Goal: Information Seeking & Learning: Check status

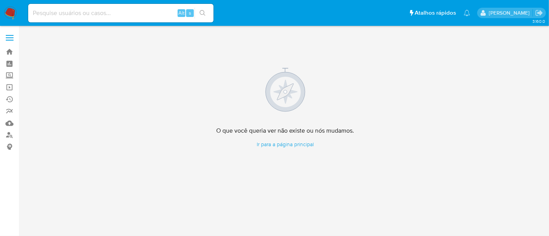
click at [8, 9] on img at bounding box center [10, 13] width 13 height 13
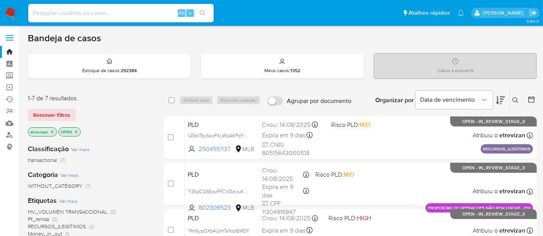
click at [61, 12] on input at bounding box center [120, 13] width 185 height 10
paste input "8OWFy9qK0aqqxvByRMLvBwsG"
type input "8OWFy9qK0aqqxvByRMLvBwsG"
click at [200, 15] on icon "search-icon" at bounding box center [203, 13] width 6 height 6
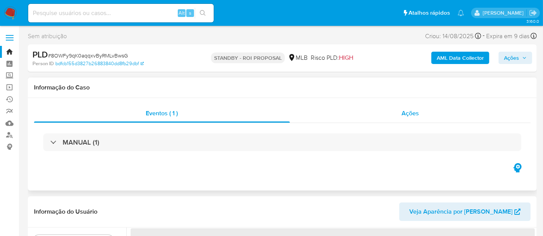
select select "10"
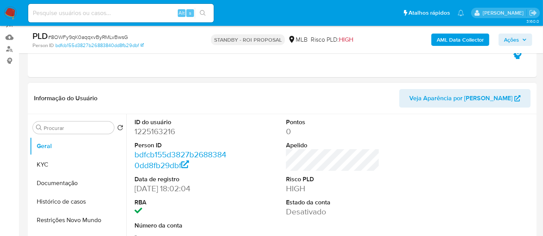
scroll to position [129, 0]
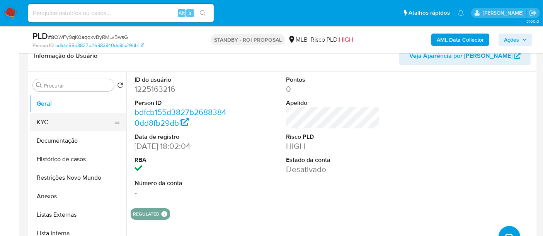
click at [47, 124] on button "KYC" at bounding box center [75, 122] width 90 height 19
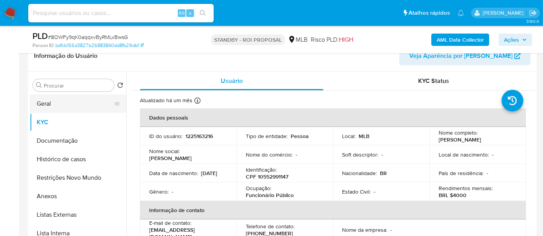
click at [53, 107] on button "Geral" at bounding box center [75, 104] width 90 height 19
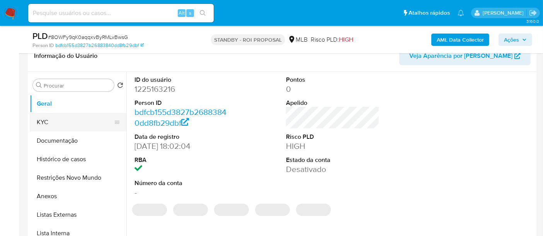
click at [53, 120] on button "KYC" at bounding box center [75, 122] width 90 height 19
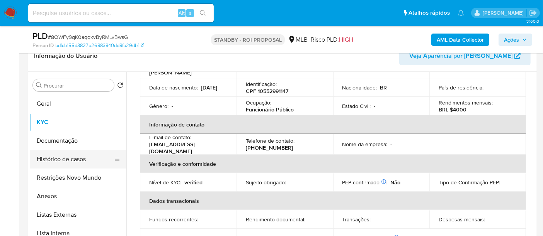
scroll to position [43, 0]
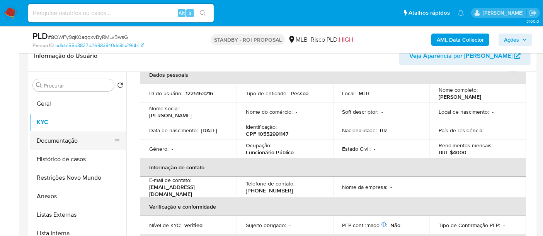
click at [59, 142] on button "Documentação" at bounding box center [75, 141] width 90 height 19
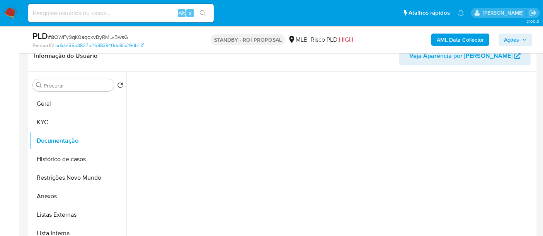
scroll to position [0, 0]
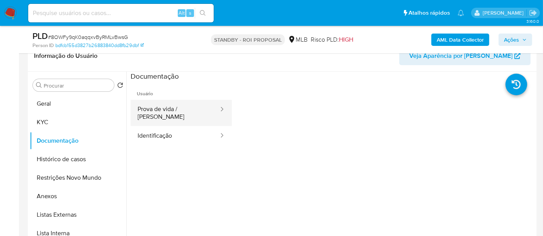
click at [173, 110] on button "Prova de vida / Selfie" at bounding box center [175, 113] width 89 height 26
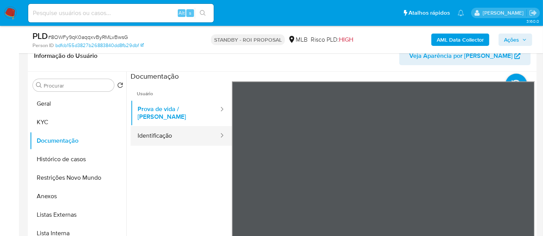
click at [159, 128] on button "Identificação" at bounding box center [175, 136] width 89 height 20
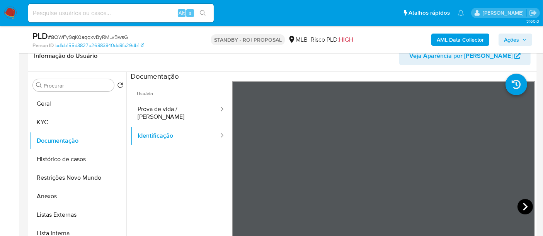
click at [525, 205] on icon at bounding box center [524, 206] width 15 height 15
click at [39, 122] on button "KYC" at bounding box center [75, 122] width 90 height 19
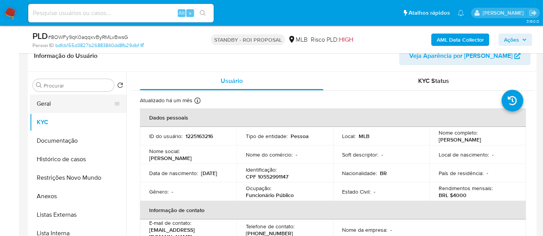
click at [46, 105] on button "Geral" at bounding box center [75, 104] width 90 height 19
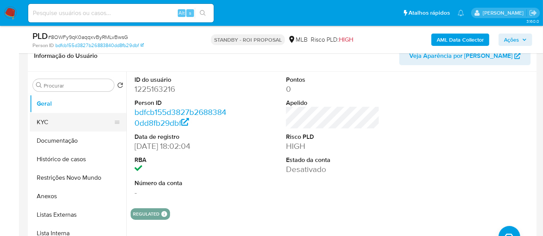
click at [46, 120] on button "KYC" at bounding box center [75, 122] width 90 height 19
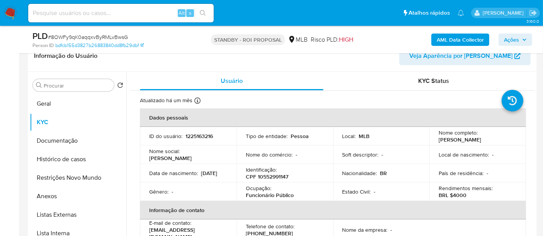
drag, startPoint x: 147, startPoint y: 176, endPoint x: 197, endPoint y: 177, distance: 50.2
click at [197, 177] on td "Data de nascimento : 23/07/2003" at bounding box center [188, 173] width 97 height 19
copy p "23/07/2003"
click at [140, 12] on input at bounding box center [120, 13] width 185 height 10
paste input "mJaDgTwVpg410oQxAETjSY3n"
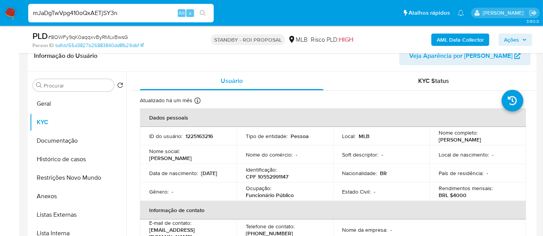
type input "mJaDgTwVpg410oQxAETjSY3n"
click at [203, 8] on button "search-icon" at bounding box center [203, 13] width 16 height 11
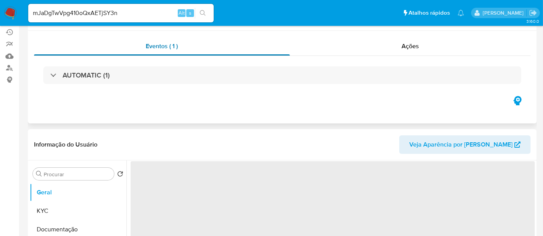
scroll to position [86, 0]
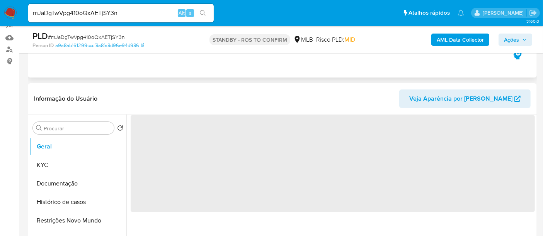
select select "10"
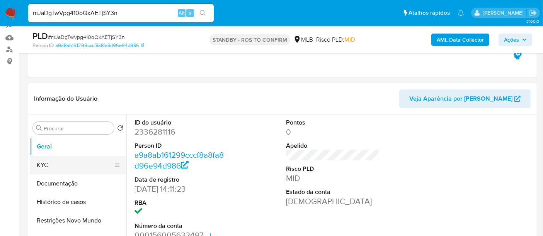
click at [54, 164] on button "KYC" at bounding box center [75, 165] width 90 height 19
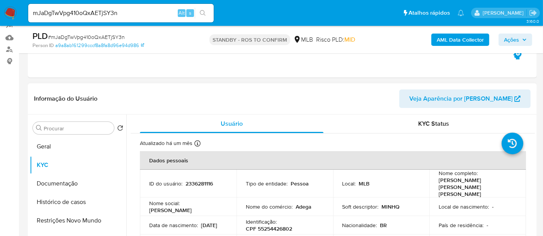
scroll to position [43, 0]
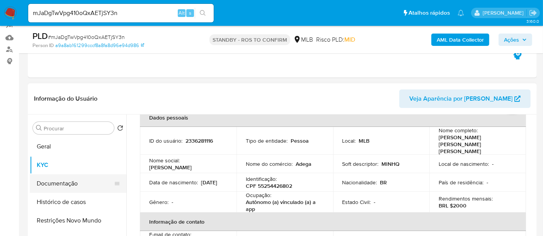
click at [66, 187] on button "Documentação" at bounding box center [75, 184] width 90 height 19
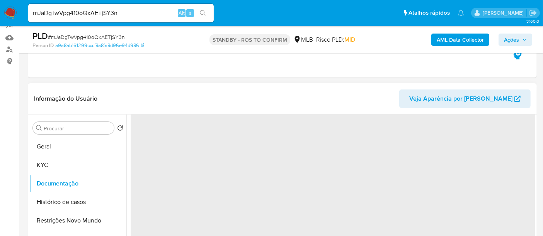
scroll to position [0, 0]
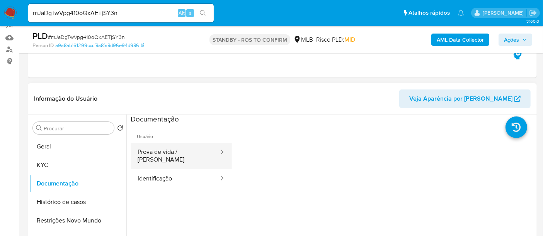
click at [179, 152] on button "Prova de vida / [PERSON_NAME]" at bounding box center [175, 156] width 89 height 26
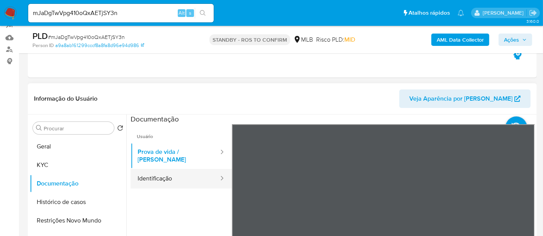
click at [147, 171] on button "Identificação" at bounding box center [175, 179] width 89 height 20
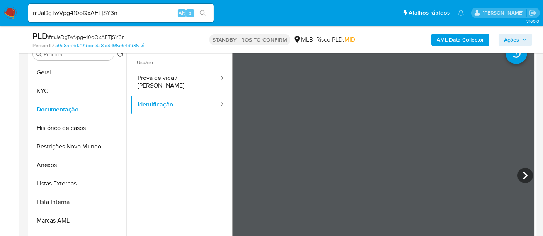
scroll to position [163, 0]
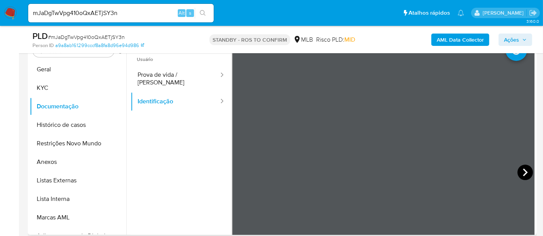
click at [517, 173] on icon at bounding box center [524, 172] width 15 height 15
click at [53, 107] on button "Documentação" at bounding box center [75, 106] width 90 height 19
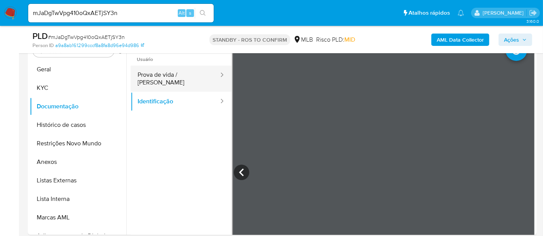
click at [175, 68] on button "Prova de vida / Selfie" at bounding box center [175, 79] width 89 height 26
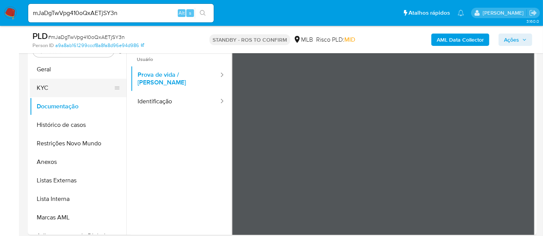
click at [45, 86] on button "KYC" at bounding box center [75, 88] width 90 height 19
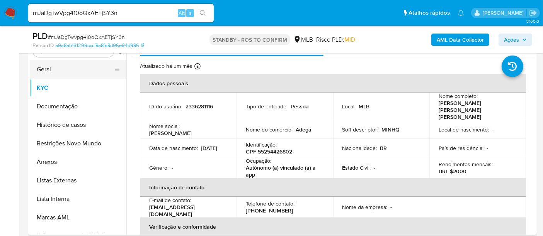
click at [42, 68] on button "Geral" at bounding box center [75, 69] width 90 height 19
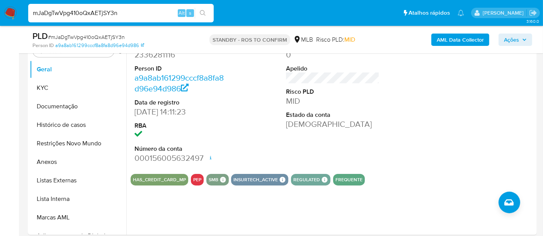
drag, startPoint x: 137, startPoint y: 14, endPoint x: 0, endPoint y: 15, distance: 136.7
click at [0, 15] on nav "Pausado Ver notificaciones mJaDgTwVpg410oQxAETjSY3n Alt s Atalhos rápidos Presi…" at bounding box center [271, 13] width 543 height 26
paste input "yzy0HKWwRXb8EF3kmI84C3qy"
type input "yzy0HKWwRXb8EF3kmI84C3qy"
click at [202, 10] on icon "search-icon" at bounding box center [203, 13] width 6 height 6
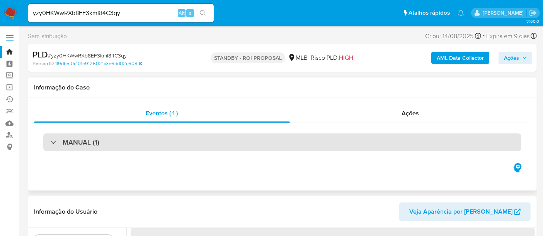
scroll to position [86, 0]
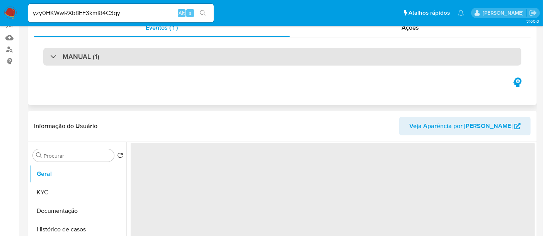
select select "10"
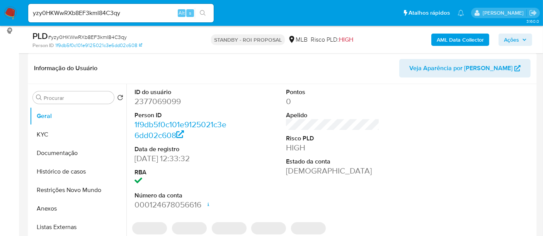
scroll to position [129, 0]
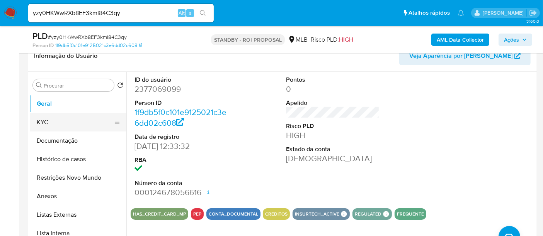
click at [49, 120] on button "KYC" at bounding box center [75, 122] width 90 height 19
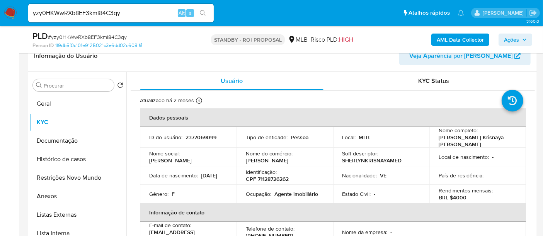
drag, startPoint x: 166, startPoint y: 180, endPoint x: 197, endPoint y: 180, distance: 30.9
click at [197, 179] on div "Data de nascimento : 26/02/2005" at bounding box center [188, 175] width 78 height 7
copy p "26/02/2005"
drag, startPoint x: 43, startPoint y: 102, endPoint x: 58, endPoint y: 101, distance: 15.1
click at [43, 102] on button "Geral" at bounding box center [75, 104] width 90 height 19
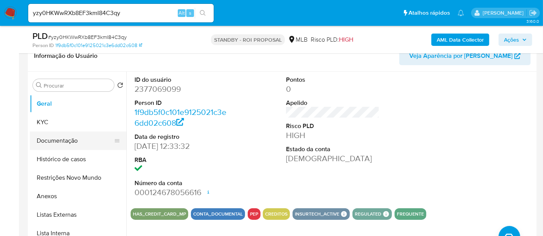
click at [64, 137] on button "Documentação" at bounding box center [75, 141] width 90 height 19
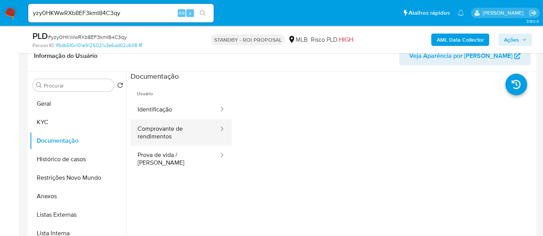
click at [153, 129] on button "Comprovante de rendimentos" at bounding box center [175, 133] width 89 height 26
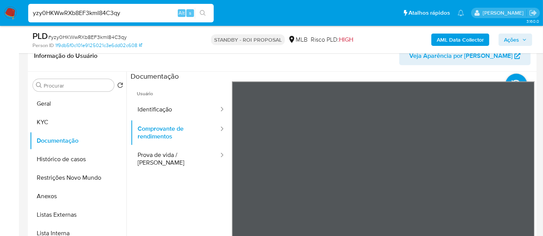
drag, startPoint x: 129, startPoint y: 10, endPoint x: 0, endPoint y: 18, distance: 129.2
click at [0, 18] on nav "Pausado Ver notificaciones yzy0HKWwRXb8EF3kmI84C3qy Alt s Atalhos rápidos Presi…" at bounding box center [271, 13] width 543 height 26
paste input "9efQFnXlzFQDIin5QFwcERHp"
type input "9efQFnXlzFQDIin5QFwcERHp"
click at [206, 12] on button "search-icon" at bounding box center [203, 13] width 16 height 11
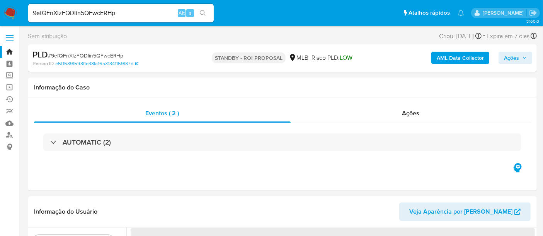
select select "10"
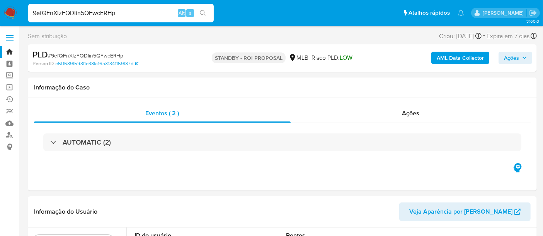
drag, startPoint x: 137, startPoint y: 13, endPoint x: 0, endPoint y: 8, distance: 137.5
click at [0, 8] on nav "Pausado Ver notificaciones 9efQFnXlzFQDIin5QFwcERHp Alt s Atalhos rápidos Presi…" at bounding box center [271, 13] width 543 height 26
click at [202, 8] on button "search-icon" at bounding box center [203, 13] width 16 height 11
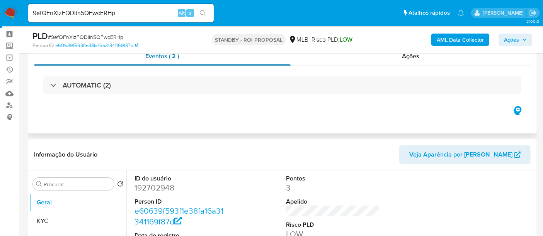
scroll to position [86, 0]
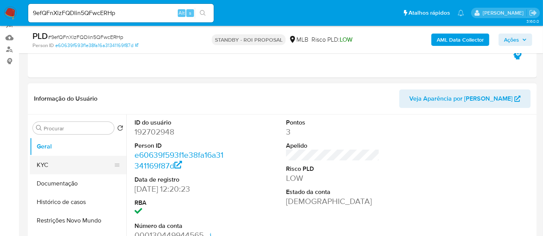
click at [49, 165] on button "KYC" at bounding box center [75, 165] width 90 height 19
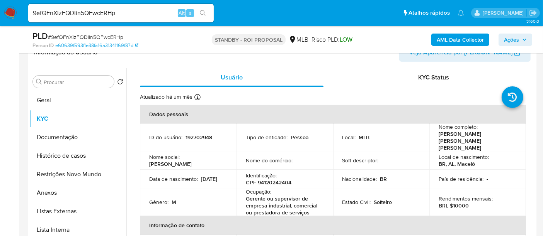
scroll to position [134, 0]
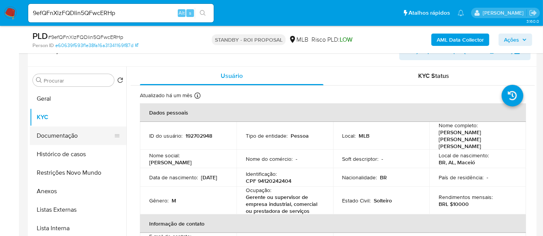
click at [52, 140] on button "Documentação" at bounding box center [75, 136] width 90 height 19
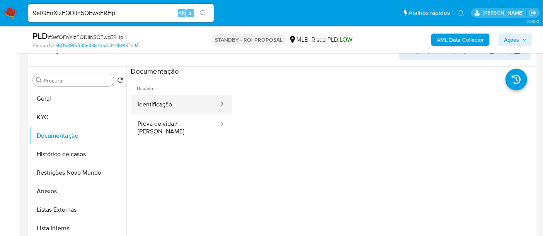
click at [161, 103] on button "Identificação" at bounding box center [175, 105] width 89 height 20
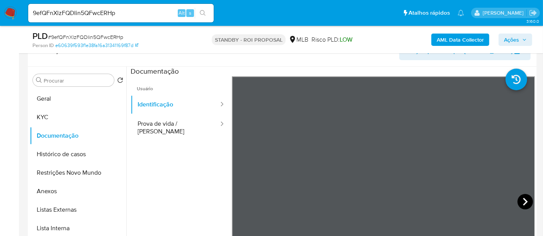
click at [526, 202] on icon at bounding box center [524, 201] width 15 height 15
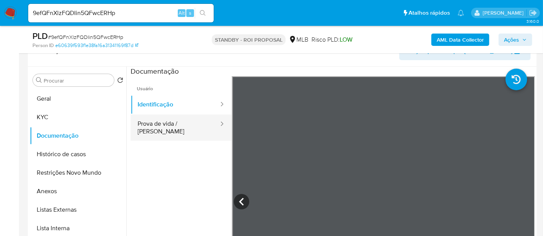
click at [141, 125] on button "Prova de vida / Selfie" at bounding box center [175, 128] width 89 height 26
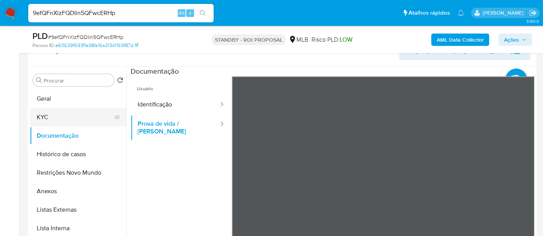
click at [56, 117] on button "KYC" at bounding box center [75, 117] width 90 height 19
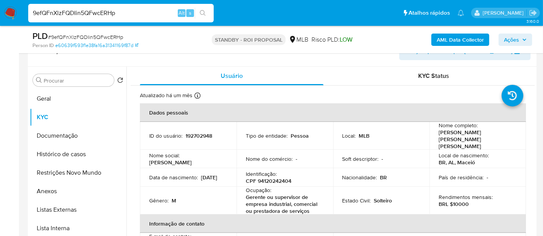
drag, startPoint x: 0, startPoint y: 16, endPoint x: 0, endPoint y: 10, distance: 6.2
click at [0, 10] on nav "Pausado Ver notificaciones 9efQFnXlzFQDIin5QFwcERHp Alt s Atalhos rápidos Presi…" at bounding box center [271, 13] width 543 height 26
paste input "UMuUgQTFuJAunrPbln031y7i"
type input "UMuUgQTFuJAunrPbln031y7i"
click at [203, 11] on icon "search-icon" at bounding box center [203, 13] width 6 height 6
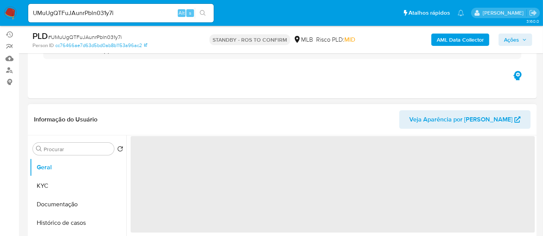
scroll to position [86, 0]
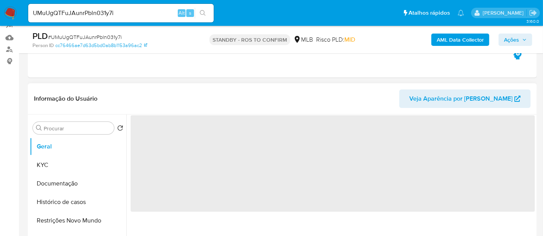
select select "10"
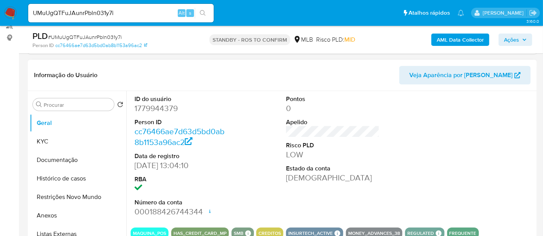
scroll to position [129, 0]
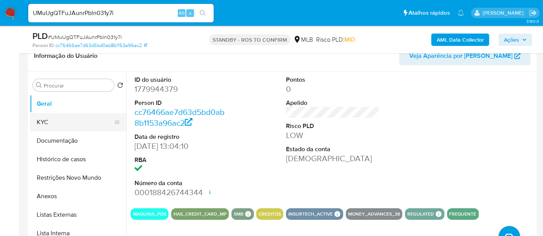
drag, startPoint x: 61, startPoint y: 119, endPoint x: 109, endPoint y: 122, distance: 48.3
click at [61, 119] on button "KYC" at bounding box center [75, 122] width 90 height 19
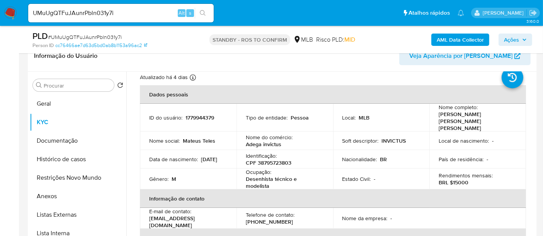
scroll to position [43, 0]
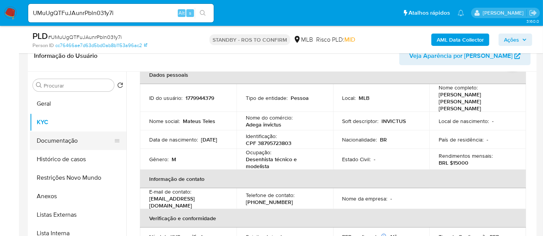
click at [53, 138] on button "Documentação" at bounding box center [75, 141] width 90 height 19
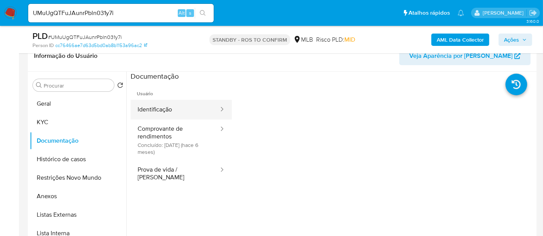
click at [176, 111] on button "Identificação" at bounding box center [175, 110] width 89 height 20
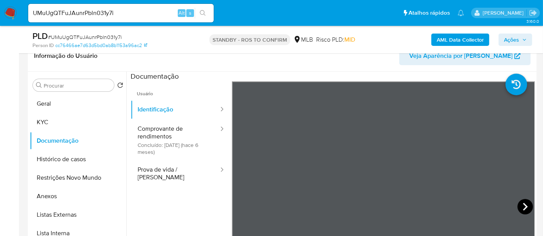
click at [524, 203] on icon at bounding box center [524, 206] width 15 height 15
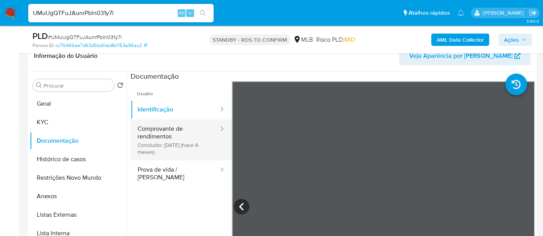
click at [176, 131] on button "Comprovante de rendimentos Concluído: 17/03/2025 (hace 6 meses)" at bounding box center [175, 140] width 89 height 41
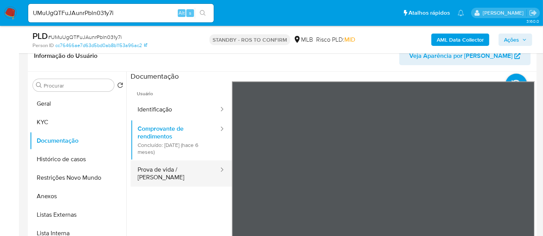
click at [160, 166] on button "Prova de vida / Selfie" at bounding box center [175, 174] width 89 height 26
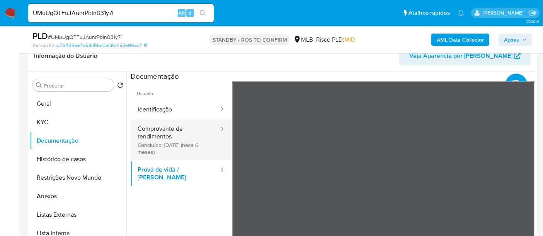
click at [162, 129] on button "Comprovante de rendimentos Concluído: 17/03/2025 (hace 6 meses)" at bounding box center [175, 140] width 89 height 41
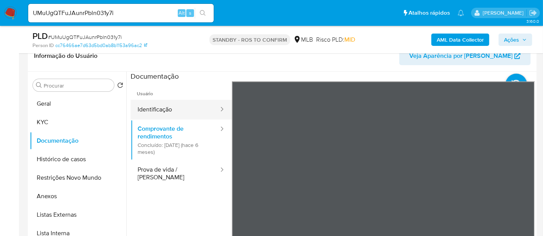
click at [165, 109] on button "Identificação" at bounding box center [175, 110] width 89 height 20
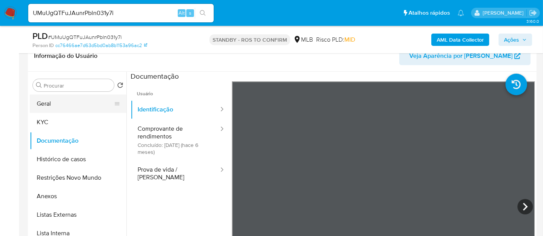
click at [48, 98] on button "Geral" at bounding box center [75, 104] width 90 height 19
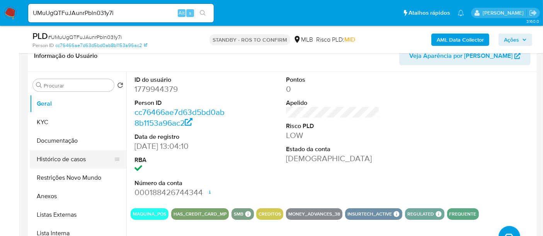
click at [52, 163] on button "Histórico de casos" at bounding box center [75, 159] width 90 height 19
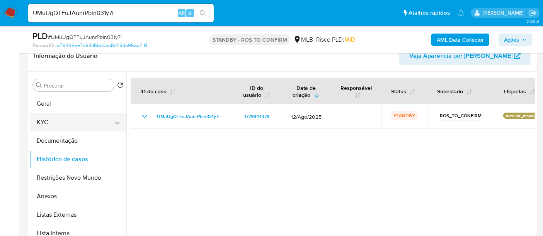
drag, startPoint x: 36, startPoint y: 122, endPoint x: 100, endPoint y: 141, distance: 66.0
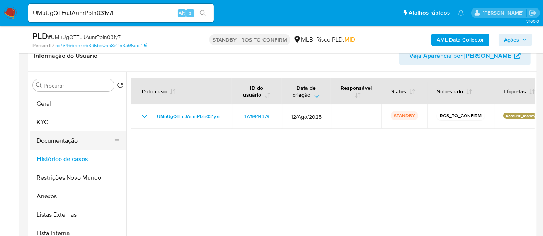
click at [36, 122] on button "KYC" at bounding box center [78, 122] width 97 height 19
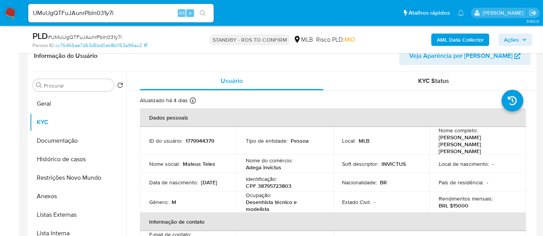
drag, startPoint x: 8, startPoint y: 8, endPoint x: 24, endPoint y: 22, distance: 20.5
click at [8, 8] on img at bounding box center [10, 13] width 13 height 13
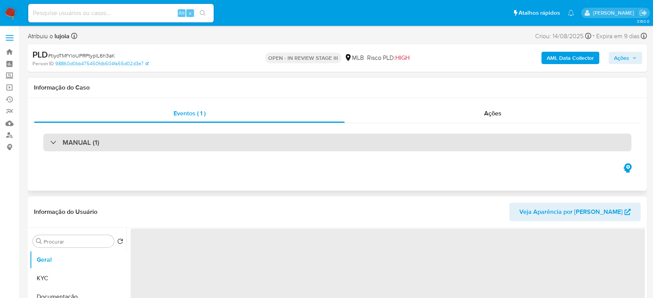
select select "10"
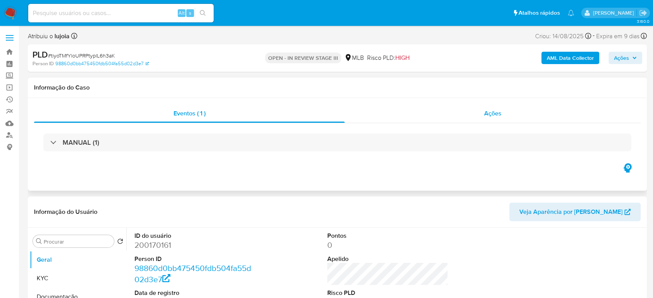
click at [497, 115] on span "Ações" at bounding box center [492, 113] width 17 height 9
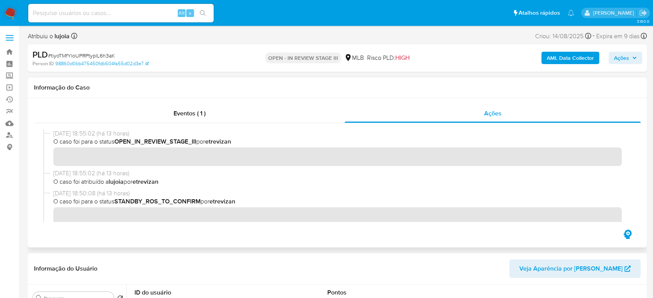
scroll to position [257, 0]
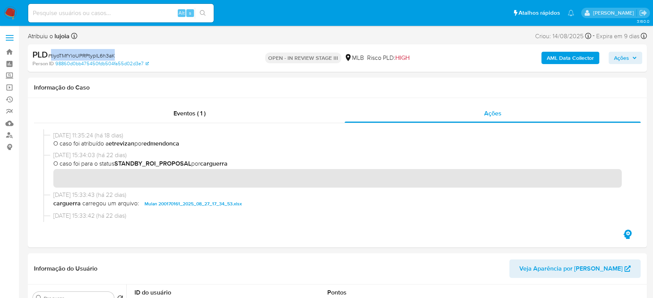
drag, startPoint x: 52, startPoint y: 53, endPoint x: 113, endPoint y: 55, distance: 61.4
click at [113, 55] on span "# tiyoTMfYloUPRPtyplL6h3aK" at bounding box center [81, 56] width 67 height 8
copy span "tiyoTMfYloUPRPtyplL6h3aK"
click at [9, 10] on img at bounding box center [10, 13] width 13 height 13
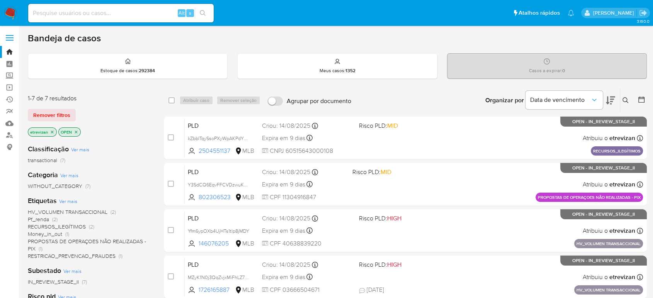
click at [51, 128] on p "etrevizan" at bounding box center [42, 132] width 28 height 8
click at [50, 131] on icon "close-filter" at bounding box center [52, 132] width 5 height 5
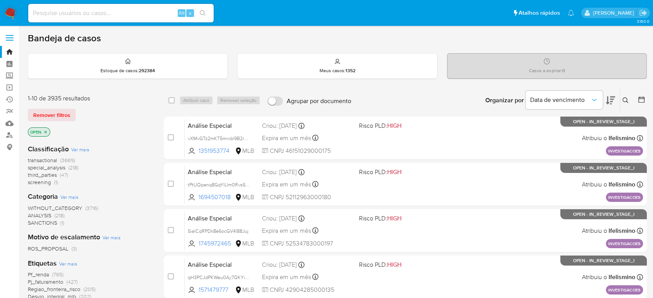
click at [624, 98] on icon at bounding box center [625, 100] width 6 height 6
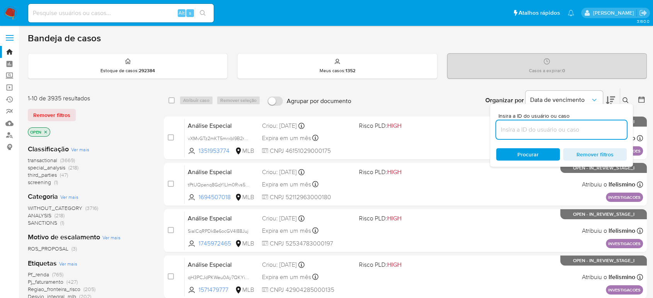
click at [518, 129] on input at bounding box center [561, 130] width 131 height 10
type input "tiyoTMfYloUPRPtyplL6h3aK"
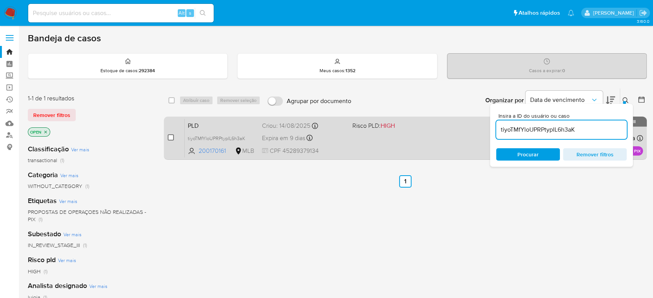
click at [171, 139] on input "checkbox" at bounding box center [171, 137] width 6 height 6
checkbox input "true"
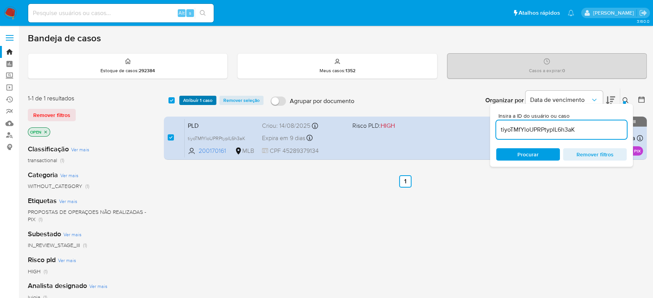
click at [201, 98] on span "Atribuir 1 caso" at bounding box center [197, 101] width 29 height 8
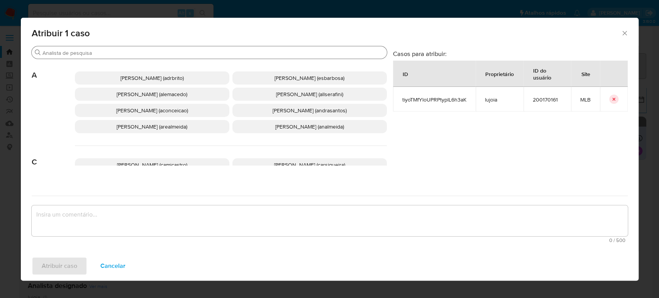
click at [153, 54] on input "Buscar" at bounding box center [212, 52] width 341 height 7
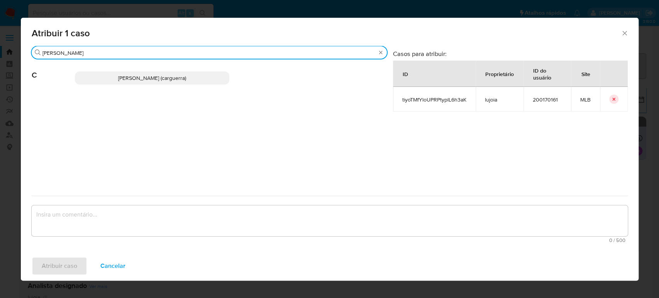
type input "carlos"
click at [151, 80] on span "Carlos Augusto Guerra (carguerra)" at bounding box center [152, 78] width 68 height 8
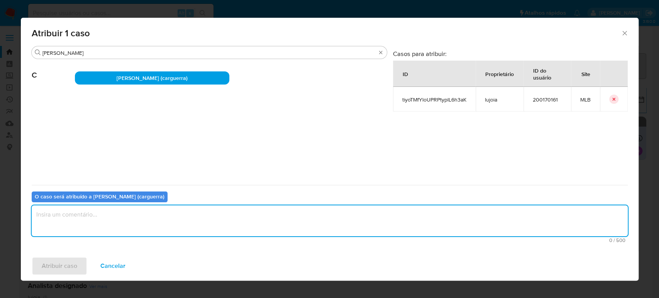
click at [92, 218] on textarea "assign-modal" at bounding box center [330, 220] width 596 height 31
type textarea "caso sendo analisado."
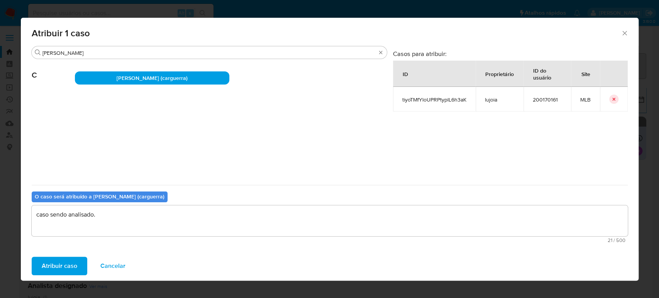
click at [62, 268] on span "Atribuir caso" at bounding box center [60, 266] width 36 height 17
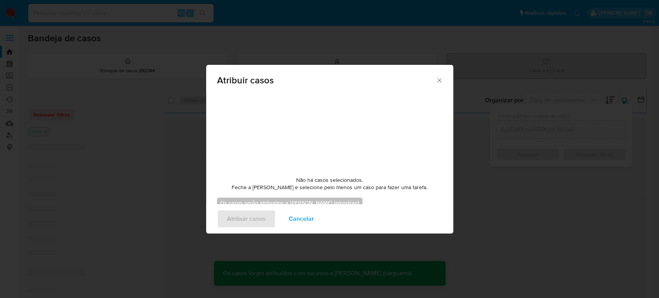
checkbox input "false"
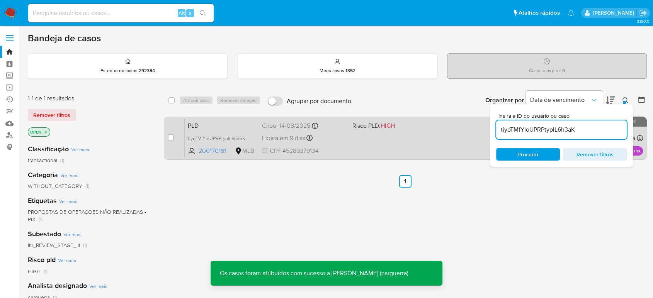
click at [351, 144] on div "PLD tiyoTMfYloUPRPtyplL6h3aK 200170161 MLB Risco PLD: HIGH Criou: 14/08/2025 Cr…" at bounding box center [414, 138] width 458 height 39
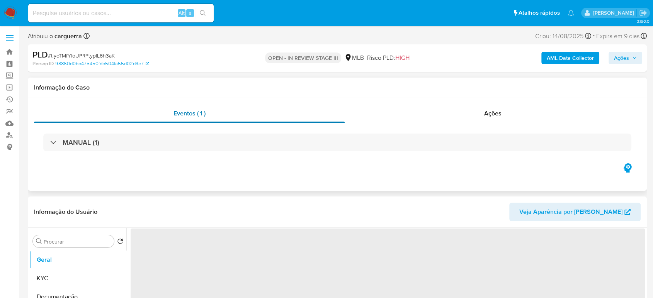
select select "10"
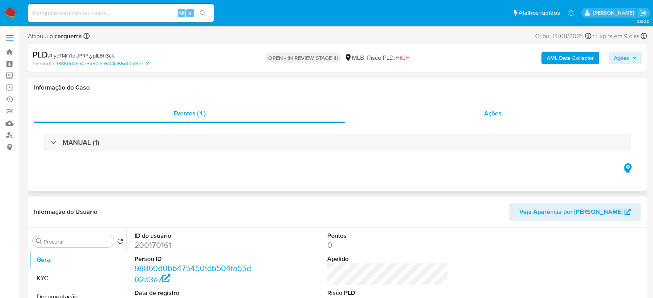
drag, startPoint x: 508, startPoint y: 114, endPoint x: 479, endPoint y: 121, distance: 30.3
click at [507, 114] on div "Ações" at bounding box center [492, 113] width 296 height 19
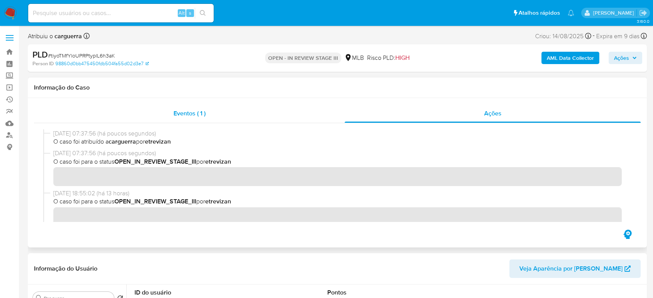
click at [181, 112] on span "Eventos ( 1 )" at bounding box center [189, 113] width 32 height 9
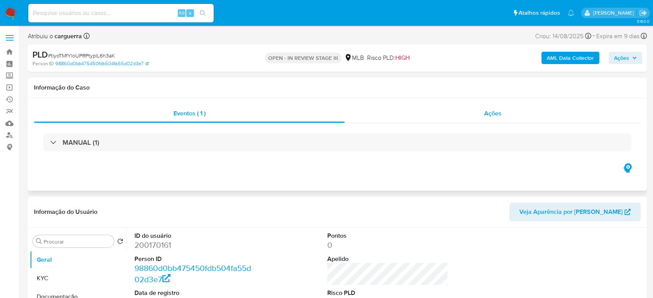
click at [495, 111] on span "Ações" at bounding box center [492, 113] width 17 height 9
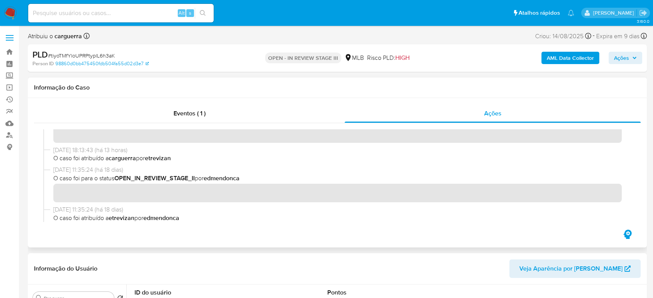
scroll to position [257, 0]
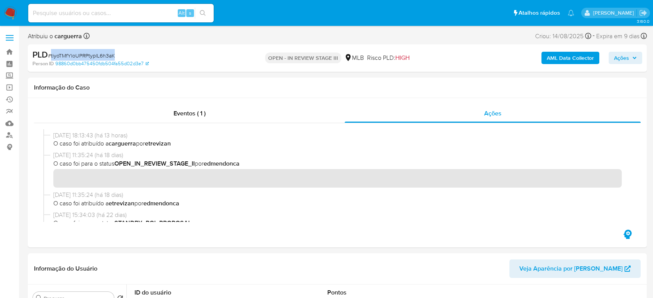
drag, startPoint x: 51, startPoint y: 55, endPoint x: 115, endPoint y: 57, distance: 63.7
click at [115, 57] on div "PLD # tiyoTMfYloUPRPtyplL6h3aK" at bounding box center [132, 55] width 200 height 12
copy span "tiyoTMfYloUPRPtyplL6h3aK"
click at [10, 11] on img at bounding box center [10, 13] width 13 height 13
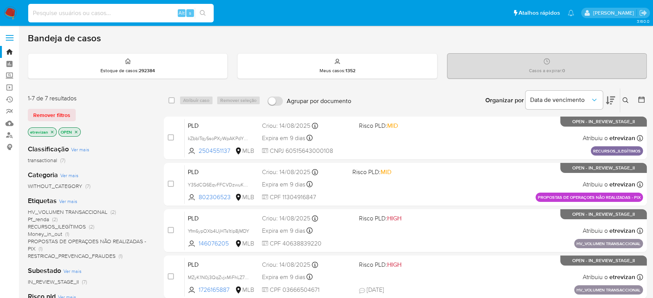
click at [61, 17] on input at bounding box center [120, 13] width 185 height 10
paste input "tiyoTMfYloUPRPtyplL6h3aK"
type input "tiyoTMfYloUPRPtyplL6h3aK"
click at [203, 10] on icon "search-icon" at bounding box center [203, 13] width 6 height 6
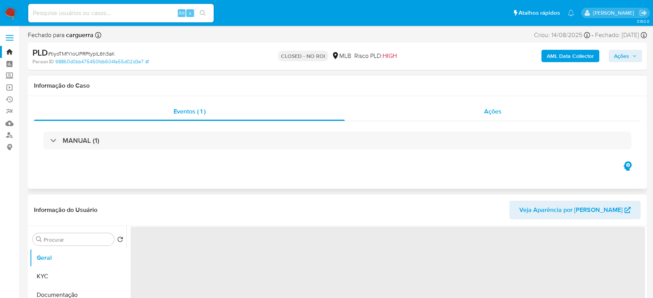
select select "10"
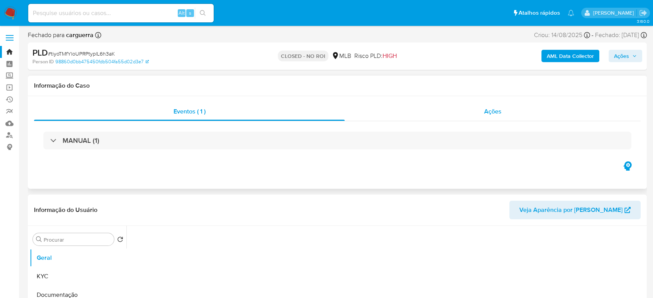
click at [500, 112] on span "Ações" at bounding box center [492, 111] width 17 height 9
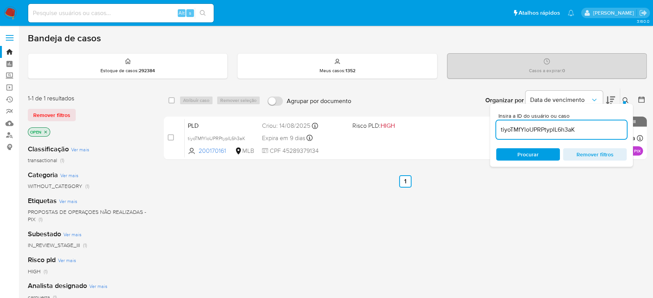
click at [89, 10] on input at bounding box center [120, 13] width 185 height 10
paste input "500014446"
type input "500014446"
click at [201, 12] on icon "search-icon" at bounding box center [203, 13] width 6 height 6
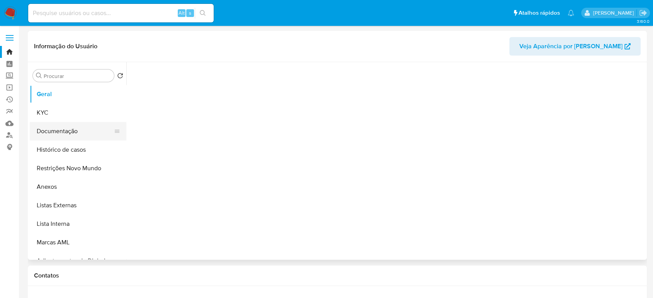
select select "10"
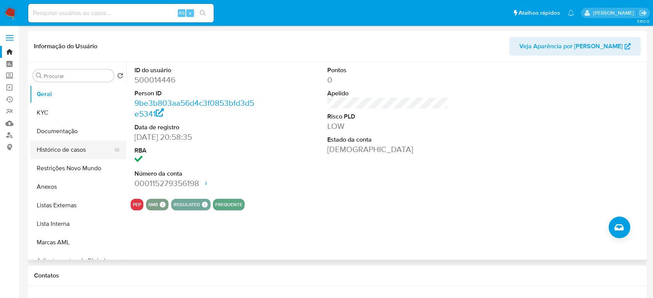
click at [66, 149] on button "Histórico de casos" at bounding box center [75, 150] width 90 height 19
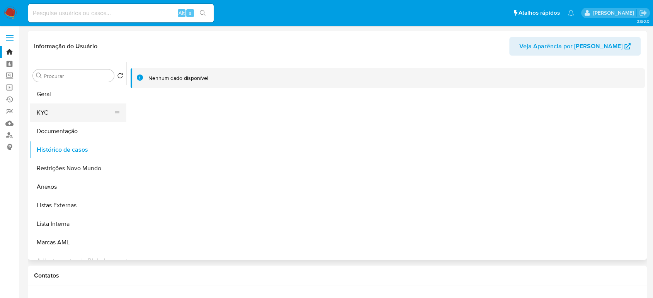
click at [45, 113] on button "KYC" at bounding box center [75, 112] width 90 height 19
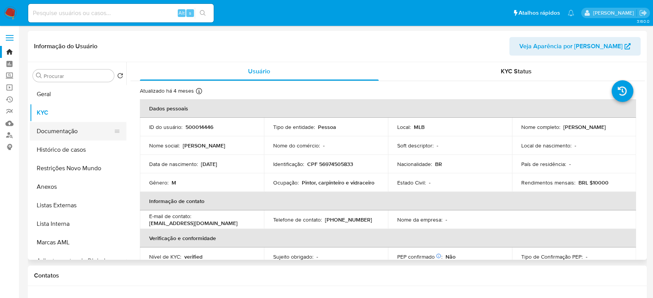
click at [71, 132] on button "Documentação" at bounding box center [75, 131] width 90 height 19
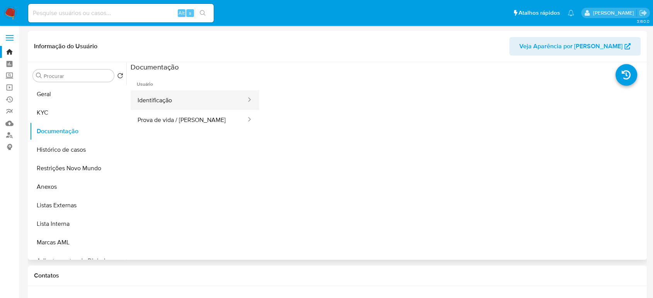
click at [163, 100] on button "Identificação" at bounding box center [189, 100] width 116 height 20
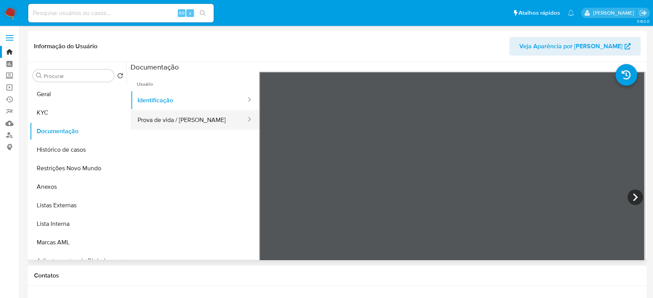
click at [196, 120] on button "Prova de vida / Selfie" at bounding box center [189, 120] width 116 height 20
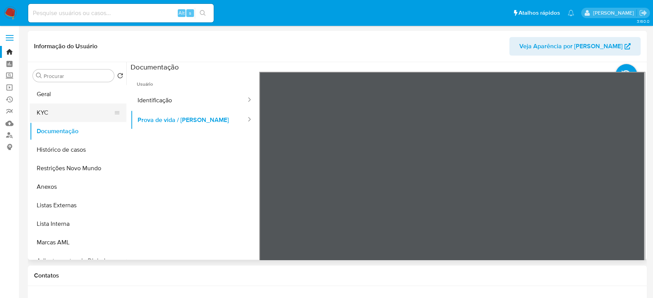
click at [53, 112] on button "KYC" at bounding box center [75, 112] width 90 height 19
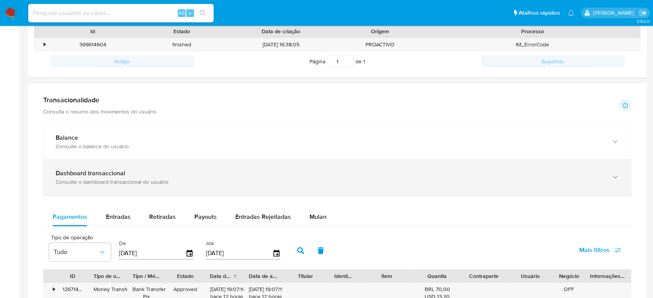
scroll to position [300, 0]
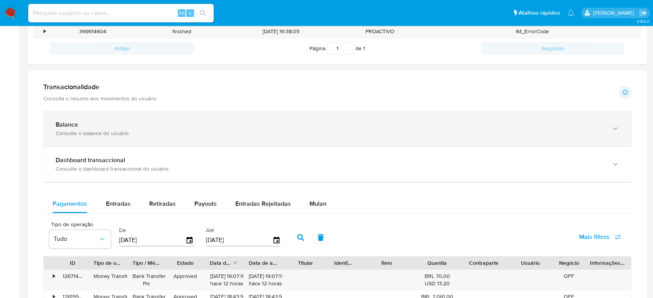
click at [64, 130] on div "Consulte o balance do usuário" at bounding box center [330, 133] width 548 height 7
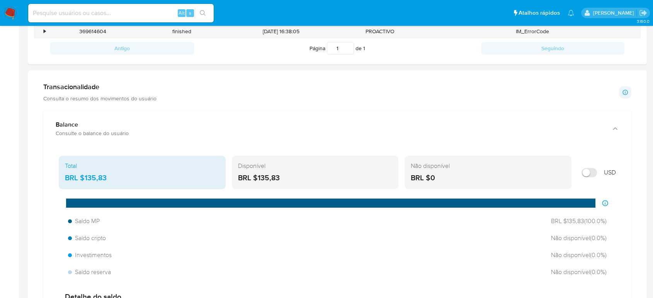
click at [137, 11] on input at bounding box center [120, 13] width 185 height 10
paste input "2006675136"
type input "2006675136"
click at [200, 11] on icon "search-icon" at bounding box center [203, 13] width 6 height 6
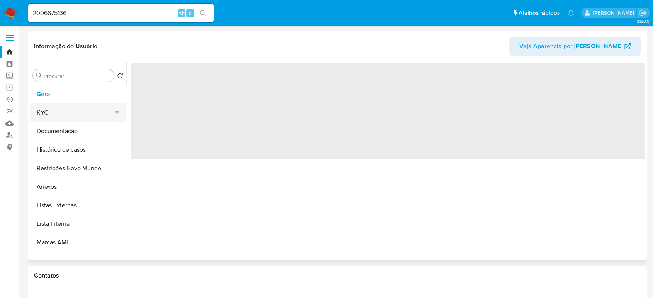
select select "10"
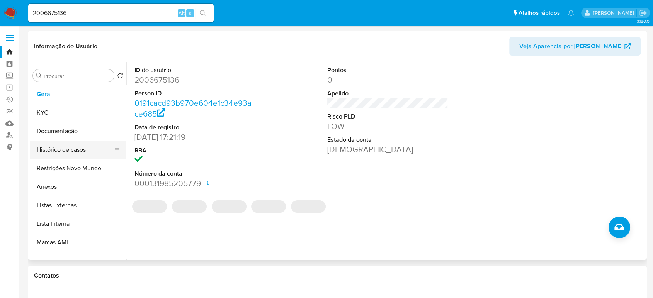
click at [71, 147] on button "Histórico de casos" at bounding box center [75, 150] width 90 height 19
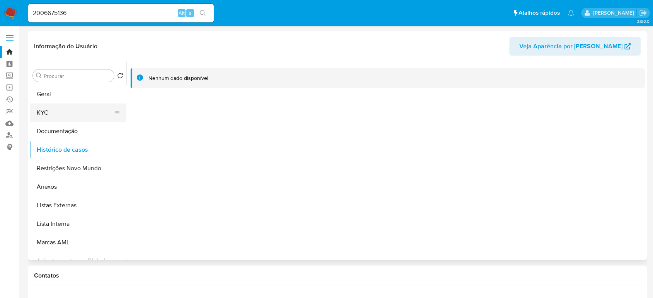
click at [50, 112] on button "KYC" at bounding box center [75, 112] width 90 height 19
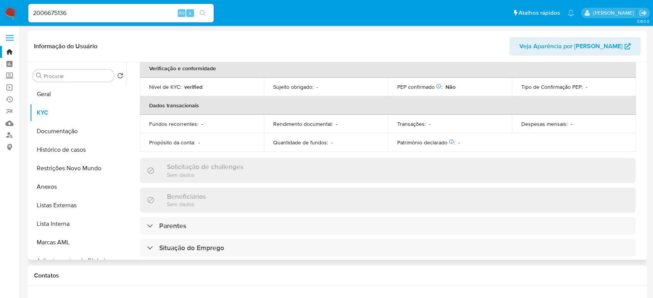
scroll to position [171, 0]
click at [70, 150] on button "Histórico de casos" at bounding box center [75, 150] width 90 height 19
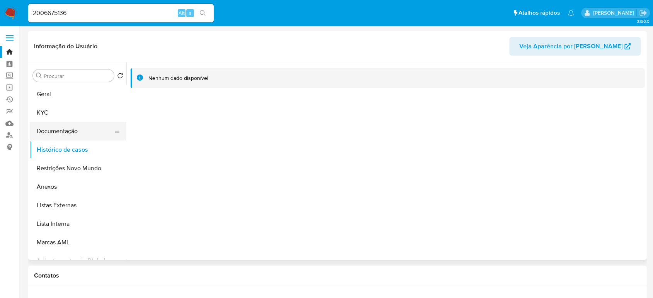
click at [62, 132] on button "Documentação" at bounding box center [75, 131] width 90 height 19
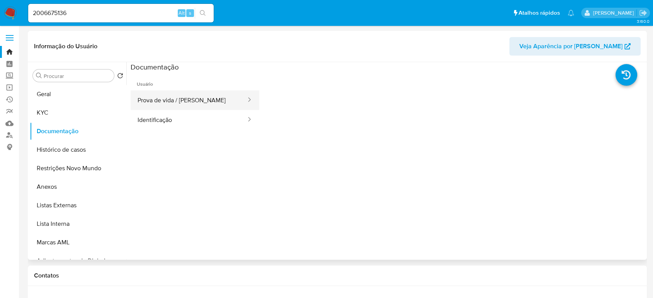
click at [200, 107] on button "Prova de vida / Selfie" at bounding box center [189, 100] width 116 height 20
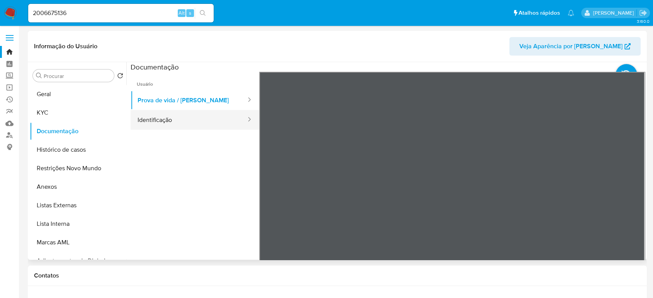
click at [174, 125] on button "Identificação" at bounding box center [189, 120] width 116 height 20
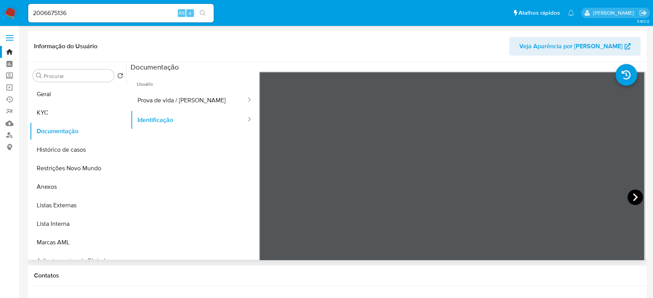
click at [628, 193] on icon at bounding box center [634, 197] width 15 height 15
click at [47, 114] on button "KYC" at bounding box center [75, 112] width 90 height 19
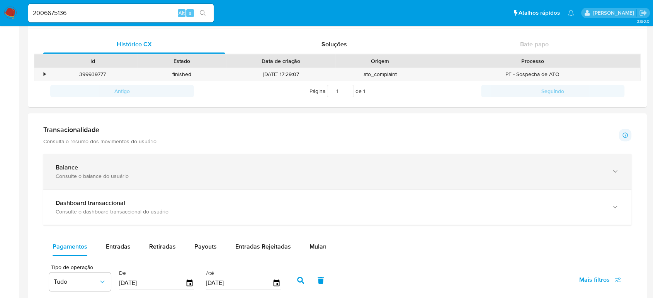
scroll to position [300, 0]
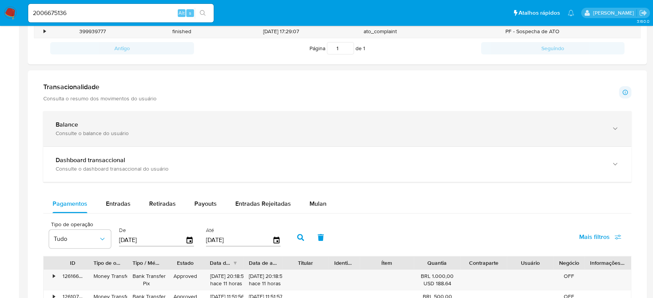
click at [83, 127] on div "Balance" at bounding box center [330, 125] width 548 height 8
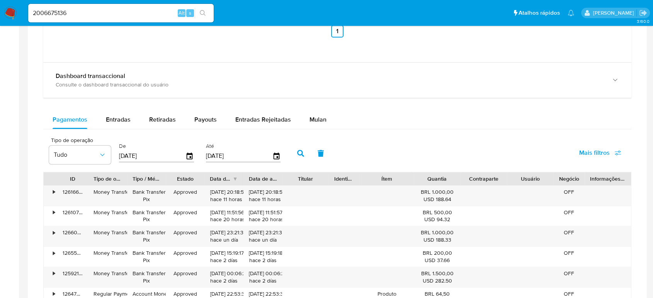
scroll to position [643, 0]
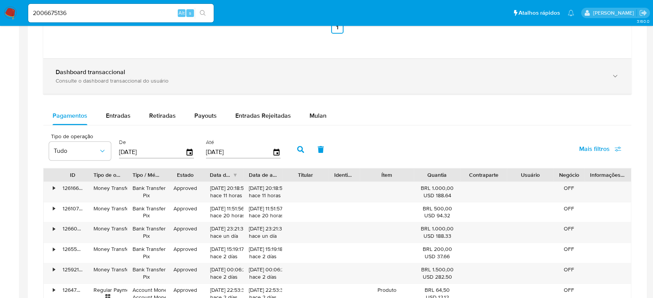
click at [117, 77] on div "Consulte o dashboard transaccional do usuário" at bounding box center [330, 80] width 548 height 7
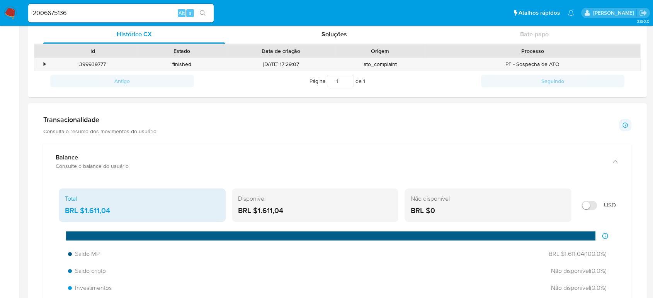
scroll to position [208, 0]
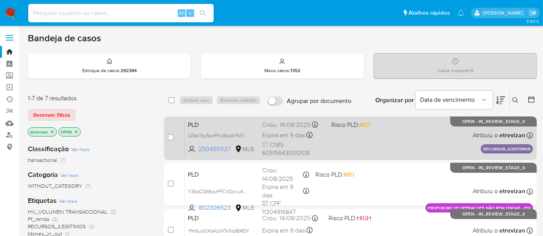
click at [388, 142] on div "PLD kZbblTqySsoPXyWpAKPdY2p7 2504551137 MLB Risco PLD: MID Criou: 14/08/2025 Cr…" at bounding box center [359, 138] width 348 height 39
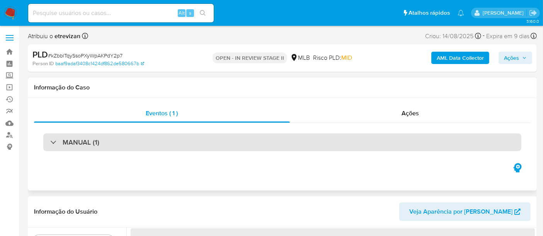
select select "10"
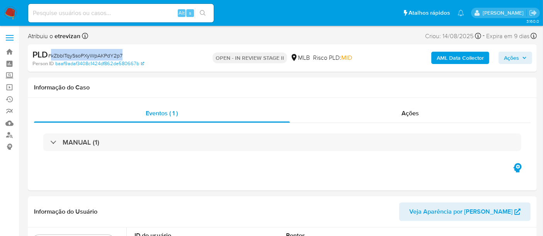
drag, startPoint x: 51, startPoint y: 54, endPoint x: 122, endPoint y: 52, distance: 71.1
click at [122, 52] on span "# kZbblTqySsoPXyWpAKPdY2p7" at bounding box center [85, 56] width 75 height 8
copy span "kZbblTqySsoPXyWpAKPdY2p7"
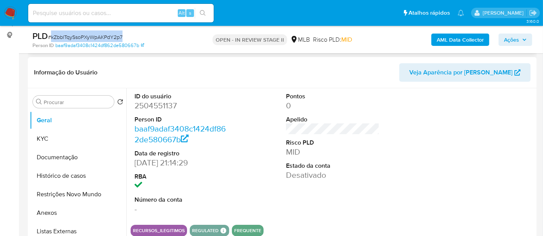
scroll to position [86, 0]
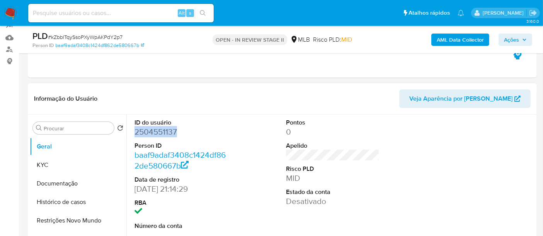
drag, startPoint x: 134, startPoint y: 130, endPoint x: 182, endPoint y: 132, distance: 47.9
click at [182, 132] on div "ID do usuário 2504551137 Person ID baaf9adaf3408c1424df862de580667b Data de reg…" at bounding box center [181, 180] width 101 height 131
copy dd "2504551137"
click at [50, 165] on button "KYC" at bounding box center [75, 165] width 90 height 19
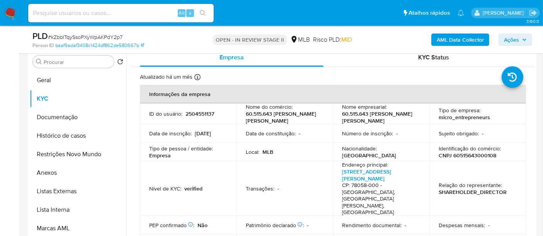
scroll to position [43, 0]
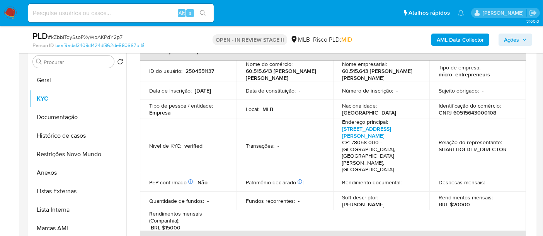
click at [108, 12] on input at bounding box center [120, 13] width 185 height 10
paste input "I95LRorOC0ZB9quUeiDYpwG9"
type input "I95LRorOC0ZB9quUeiDYpwG9"
click at [201, 13] on icon "search-icon" at bounding box center [203, 13] width 6 height 6
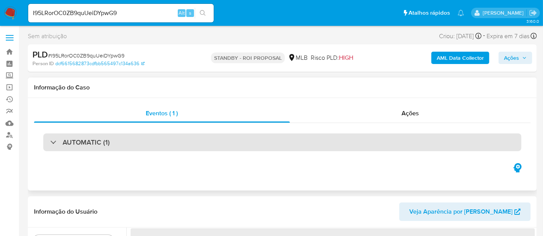
select select "10"
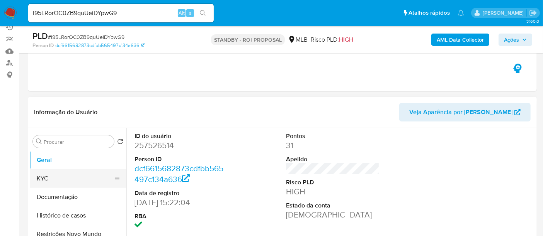
scroll to position [86, 0]
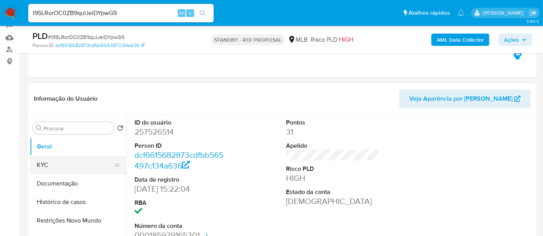
click at [66, 161] on button "KYC" at bounding box center [75, 165] width 90 height 19
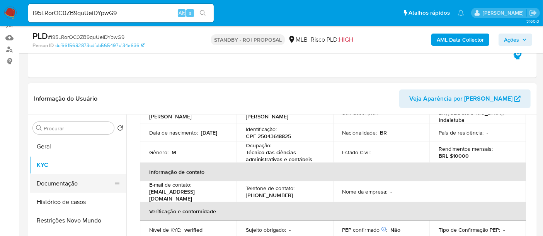
click at [45, 185] on button "Documentação" at bounding box center [75, 184] width 90 height 19
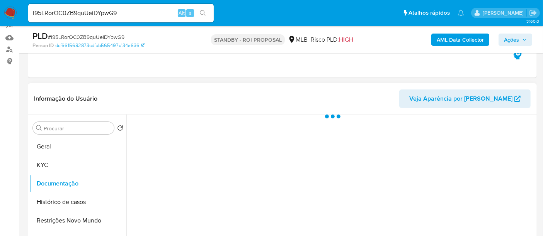
scroll to position [0, 0]
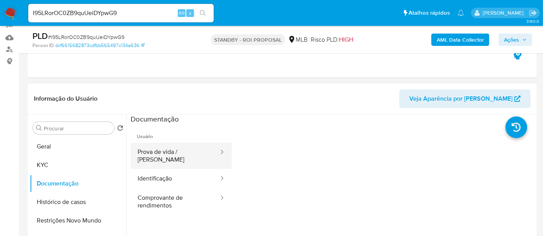
click at [178, 151] on button "Prova de vida / Selfie" at bounding box center [175, 156] width 89 height 26
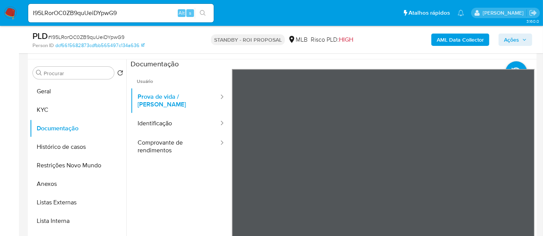
scroll to position [143, 0]
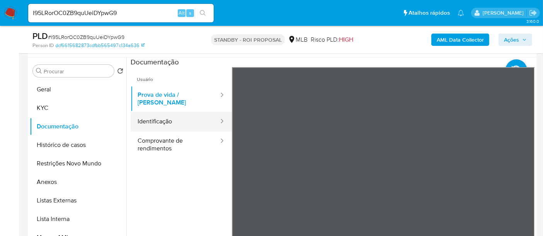
click at [161, 117] on button "Identificação" at bounding box center [175, 122] width 89 height 20
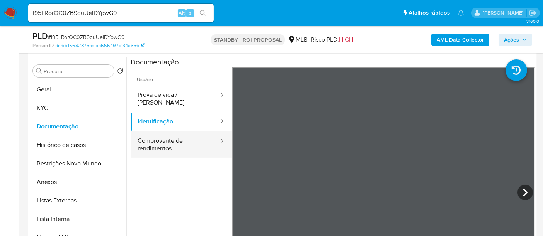
click at [154, 139] on button "Comprovante de rendimentos" at bounding box center [175, 145] width 89 height 26
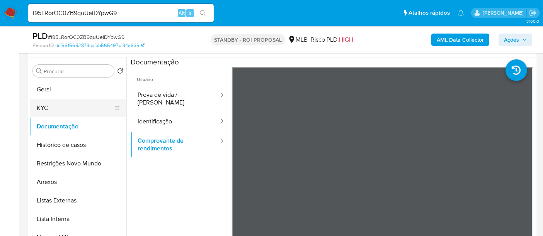
click at [41, 107] on button "KYC" at bounding box center [75, 108] width 90 height 19
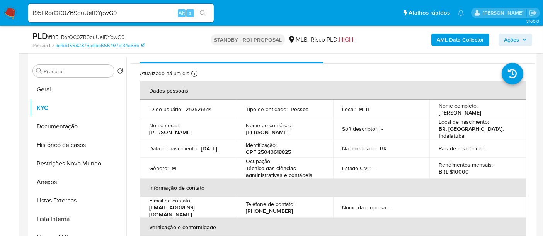
scroll to position [0, 0]
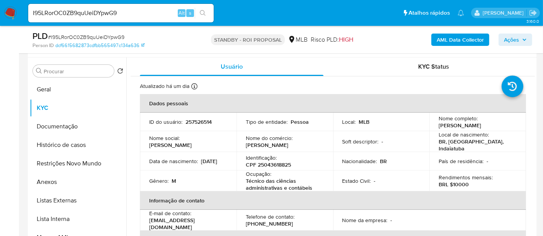
click at [129, 12] on input "I95LRorOC0ZB9quUeiDYpwG9" at bounding box center [120, 13] width 185 height 10
drag, startPoint x: 122, startPoint y: 12, endPoint x: 0, endPoint y: 8, distance: 122.5
click at [0, 8] on nav "Pausado Ver notificaciones I95LRorOC0ZB9quUeiDYpwG9 Alt s Atalhos rápidos Presi…" at bounding box center [271, 13] width 543 height 26
paste input "1MzhQ8eeYYtWM93e1h19hTRu"
type input "1MzhQ8eeYYtWM93e1h19hTRu"
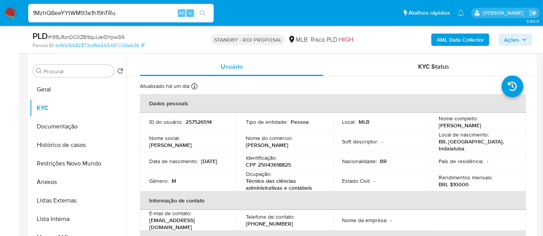
click at [202, 14] on icon "search-icon" at bounding box center [203, 13] width 6 height 6
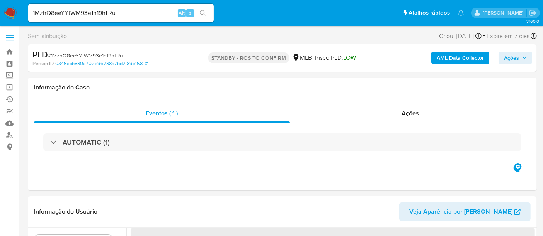
select select "10"
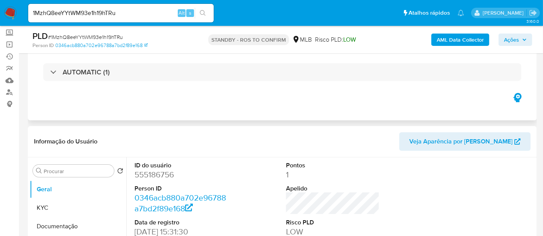
scroll to position [86, 0]
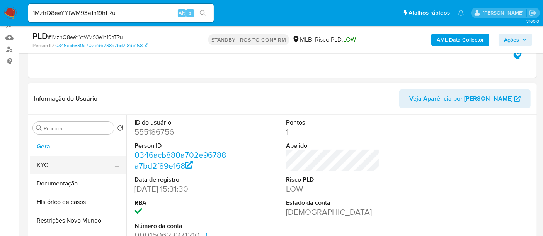
click at [54, 165] on button "KYC" at bounding box center [75, 165] width 90 height 19
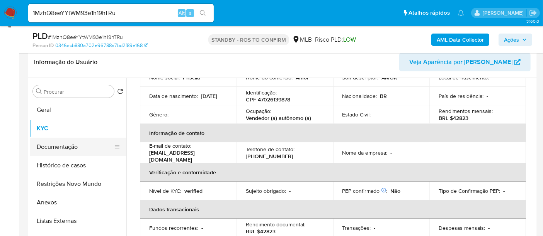
click at [54, 146] on button "Documentação" at bounding box center [75, 147] width 90 height 19
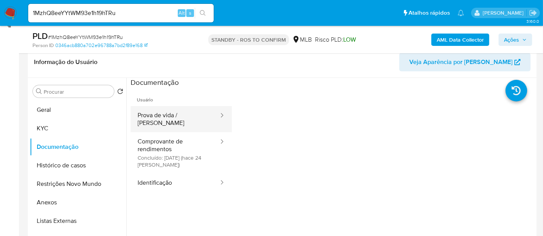
click at [178, 120] on button "Prova de vida / Selfie" at bounding box center [175, 119] width 89 height 26
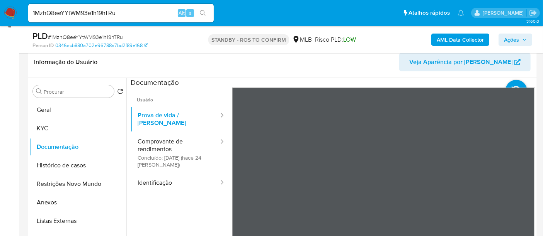
drag, startPoint x: 159, startPoint y: 136, endPoint x: 230, endPoint y: 141, distance: 70.5
click at [160, 136] on button "Comprovante de rendimentos Concluído: 26/08/2025 (hace 24 días)" at bounding box center [175, 152] width 89 height 41
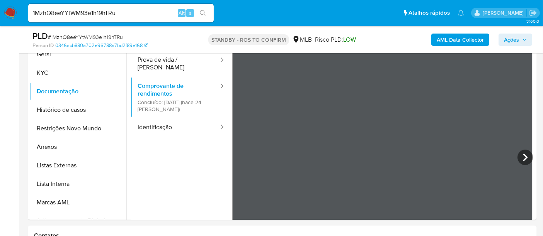
scroll to position [180, 0]
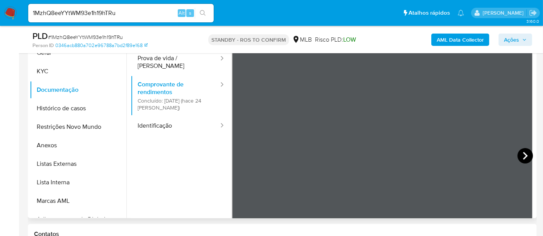
click at [522, 157] on icon at bounding box center [524, 156] width 5 height 8
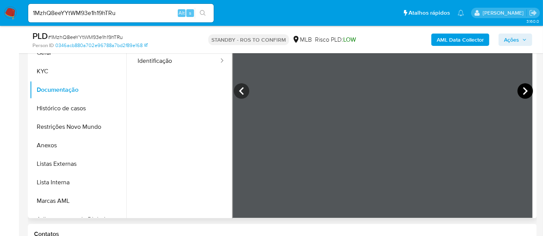
scroll to position [67, 0]
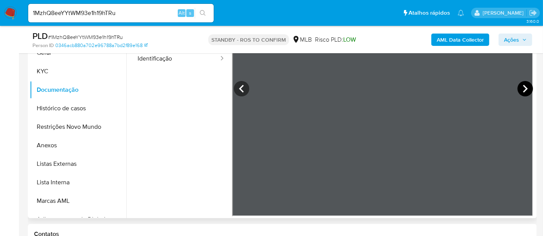
click at [526, 83] on icon at bounding box center [524, 88] width 15 height 15
click at [526, 84] on icon at bounding box center [524, 88] width 15 height 15
click at [51, 71] on button "KYC" at bounding box center [75, 71] width 90 height 19
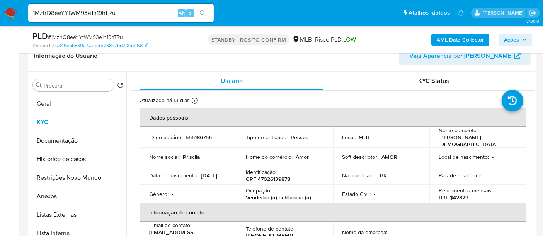
scroll to position [43, 0]
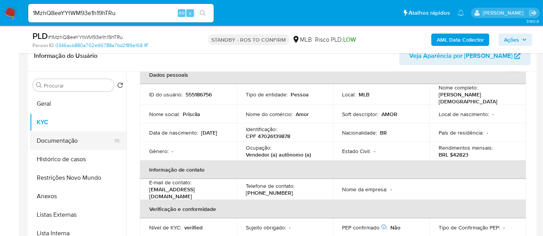
click at [60, 137] on button "Documentação" at bounding box center [75, 141] width 90 height 19
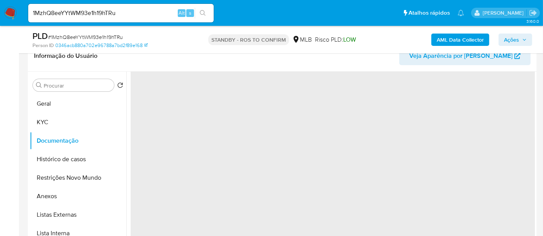
scroll to position [0, 0]
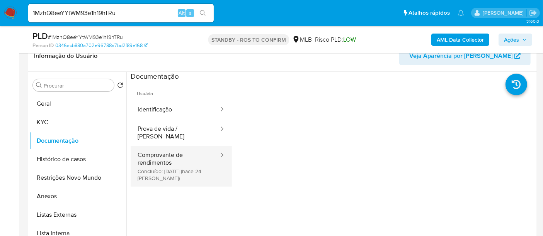
click at [163, 150] on button "Comprovante de rendimentos Concluído: 26/08/2025 (hace 24 días)" at bounding box center [175, 166] width 89 height 41
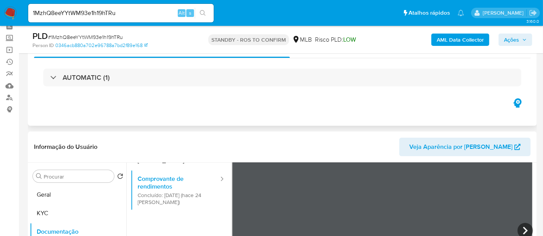
scroll to position [129, 0]
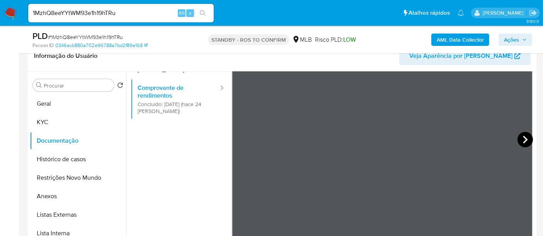
click at [524, 137] on icon at bounding box center [524, 139] width 15 height 15
click at [522, 137] on icon at bounding box center [524, 139] width 15 height 15
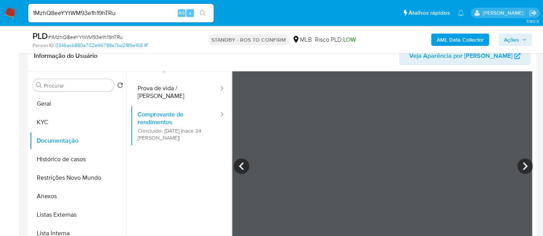
scroll to position [67, 0]
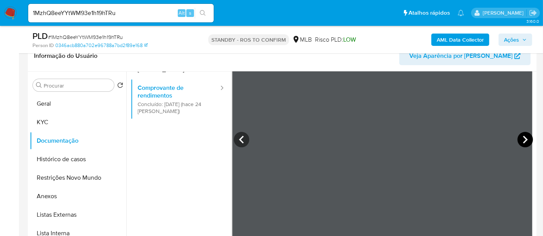
click at [519, 140] on icon at bounding box center [524, 139] width 15 height 15
drag, startPoint x: 535, startPoint y: 130, endPoint x: 535, endPoint y: 170, distance: 39.8
click at [535, 170] on div "Procurar Retornar ao pedido padrão Geral KYC Documentação Histórico de casos Re…" at bounding box center [282, 171] width 509 height 198
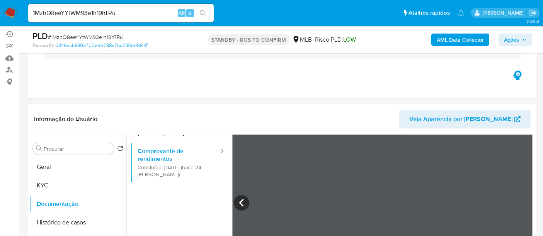
scroll to position [129, 0]
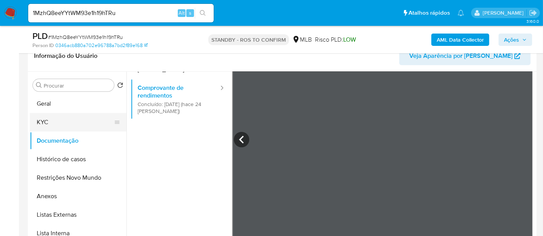
drag, startPoint x: 51, startPoint y: 123, endPoint x: 56, endPoint y: 122, distance: 6.0
click at [51, 123] on button "KYC" at bounding box center [75, 122] width 90 height 19
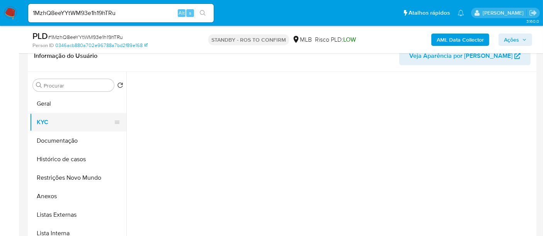
scroll to position [0, 0]
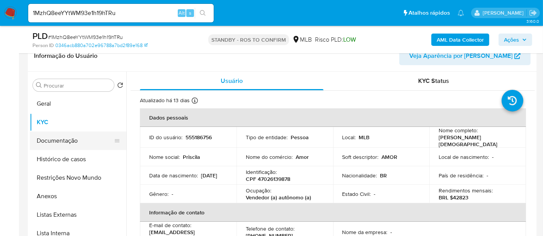
click at [62, 142] on button "Documentação" at bounding box center [75, 141] width 90 height 19
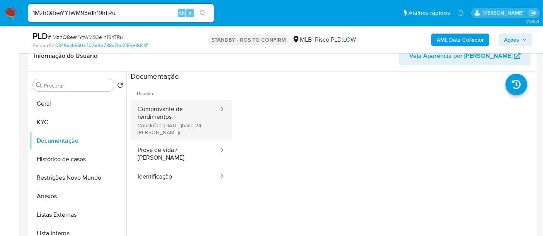
click at [166, 117] on button "Comprovante de rendimentos Concluído: 26/08/2025 (hace 24 días)" at bounding box center [175, 120] width 89 height 41
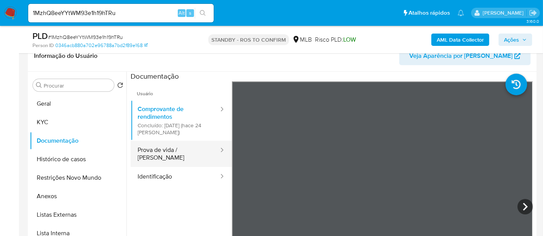
click at [183, 148] on button "Prova de vida / Selfie" at bounding box center [175, 154] width 89 height 26
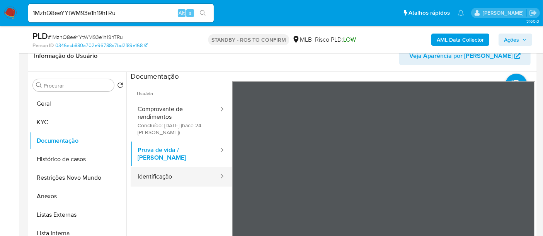
click at [165, 170] on button "Identificação" at bounding box center [175, 177] width 89 height 20
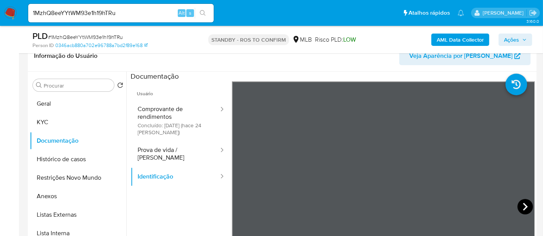
click at [519, 205] on icon at bounding box center [524, 206] width 15 height 15
click at [356, 63] on div "Informação do Usuário Veja Aparência por Pessoa Procurar Retornar ao pedido pad…" at bounding box center [282, 155] width 509 height 229
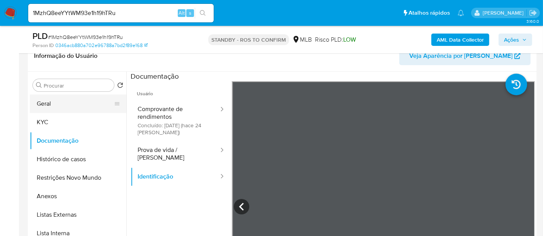
click at [48, 103] on button "Geral" at bounding box center [75, 104] width 90 height 19
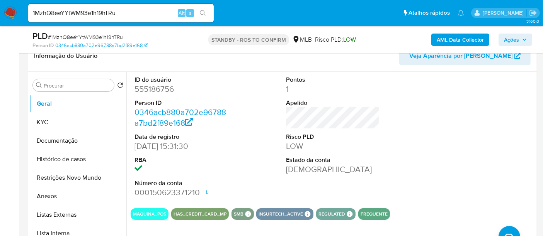
click at [10, 8] on img at bounding box center [10, 13] width 13 height 13
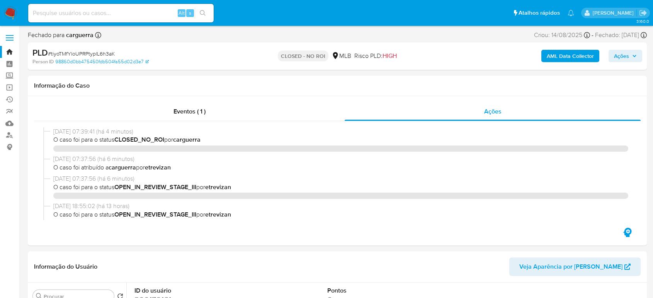
select select "10"
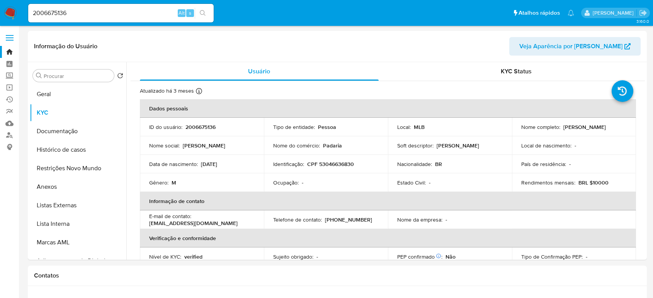
select select "10"
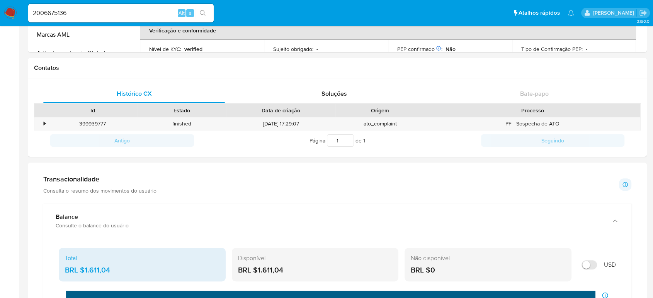
scroll to position [336, 0]
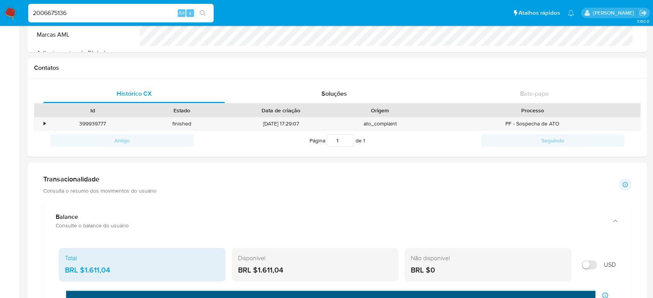
drag, startPoint x: 77, startPoint y: 9, endPoint x: -154, endPoint y: 12, distance: 230.9
paste input "R51Fg0av8AooXXis9mNytDQ5"
type input "R51Fg0av8AooXXis9mNytDQ5"
click at [200, 12] on icon "search-icon" at bounding box center [203, 13] width 6 height 6
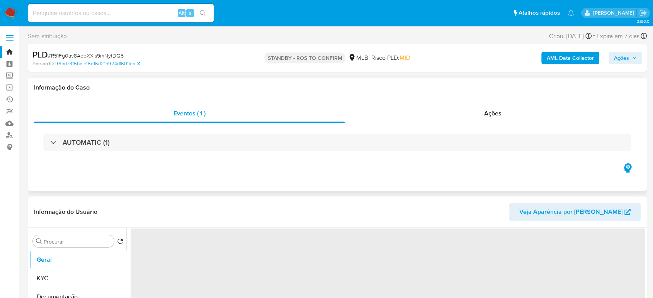
select select "10"
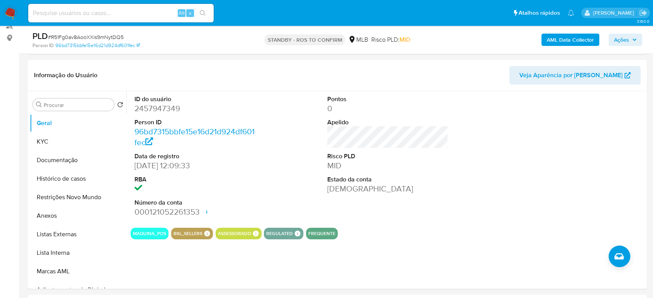
scroll to position [171, 0]
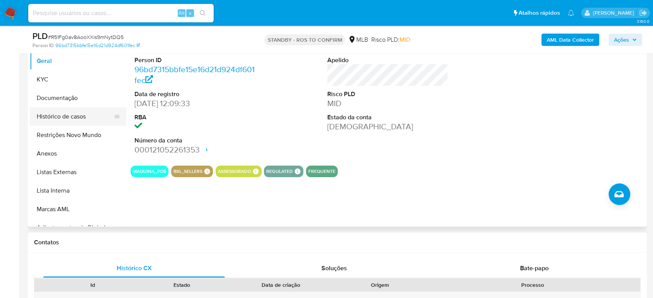
click at [58, 116] on button "Histórico de casos" at bounding box center [75, 116] width 90 height 19
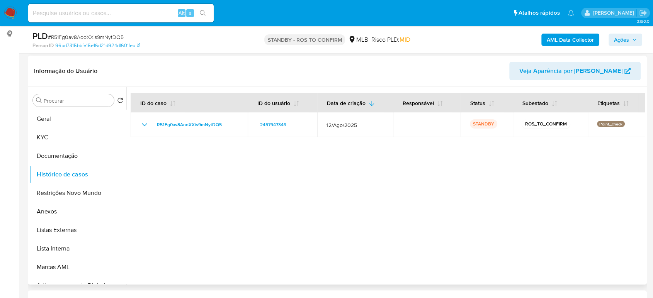
scroll to position [129, 0]
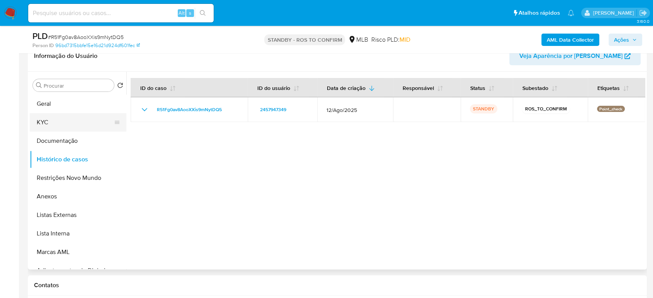
click at [49, 122] on button "KYC" at bounding box center [75, 122] width 90 height 19
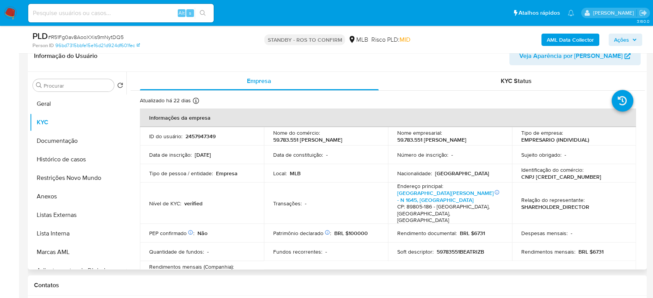
drag, startPoint x: 272, startPoint y: 137, endPoint x: 331, endPoint y: 144, distance: 59.1
click at [331, 143] on p "59.783.551 [PERSON_NAME]" at bounding box center [307, 139] width 69 height 7
copy p "59.783.551 [PERSON_NAME]"
drag, startPoint x: 533, startPoint y: 180, endPoint x: 573, endPoint y: 181, distance: 39.4
click at [573, 180] on p "CNPJ [CREDIT_CARD_NUMBER]" at bounding box center [561, 176] width 80 height 7
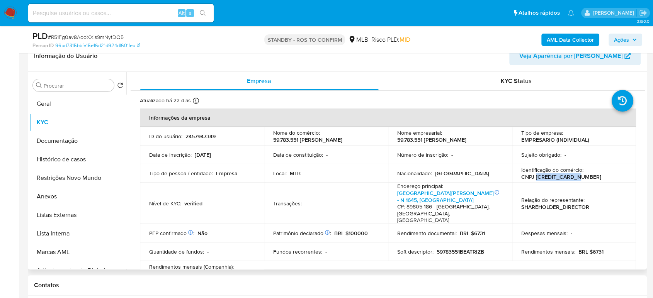
copy p "[CREDIT_CARD_NUMBER]"
drag, startPoint x: 185, startPoint y: 138, endPoint x: 215, endPoint y: 137, distance: 30.1
click at [215, 137] on p "2457947349" at bounding box center [200, 136] width 30 height 7
copy p "2457947349"
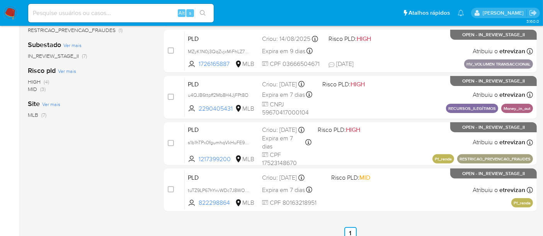
scroll to position [261, 0]
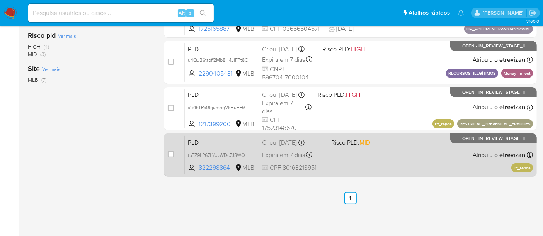
click at [393, 153] on div "PLD tuTZ9LP67hYxvWDc7J8WO67M 822298864 MLB Risco PLD: MID Criou: [DATE] Criou: …" at bounding box center [359, 155] width 348 height 39
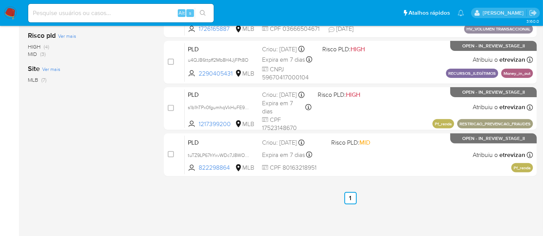
click at [144, 17] on input at bounding box center [120, 13] width 185 height 10
paste input "tuTZ9LP67hYxvWDc7J8WO67M"
type input "tuTZ9LP67hYxvWDc7J8WO67M"
click at [202, 11] on icon "search-icon" at bounding box center [203, 13] width 6 height 6
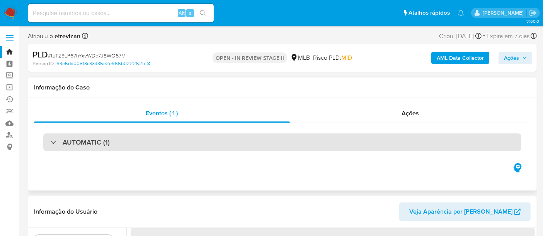
select select "10"
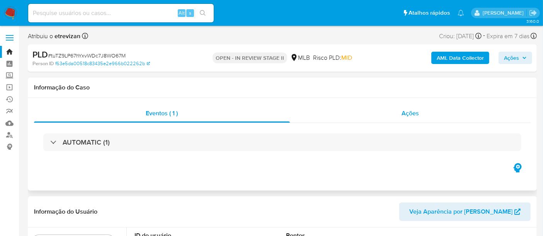
click at [406, 113] on span "Ações" at bounding box center [409, 113] width 17 height 9
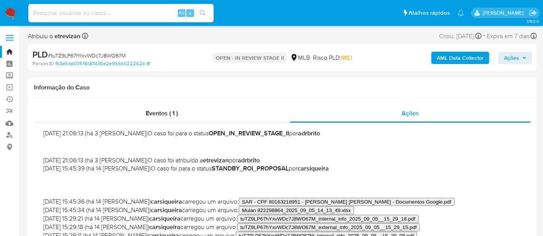
scroll to position [25, 0]
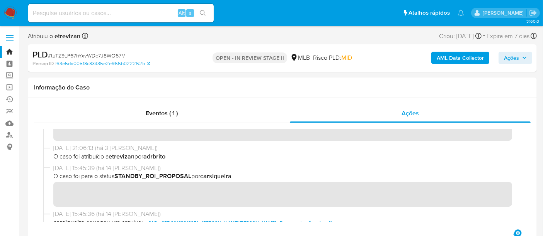
drag, startPoint x: 5, startPoint y: 12, endPoint x: 32, endPoint y: 16, distance: 26.6
click at [5, 12] on img at bounding box center [10, 13] width 13 height 13
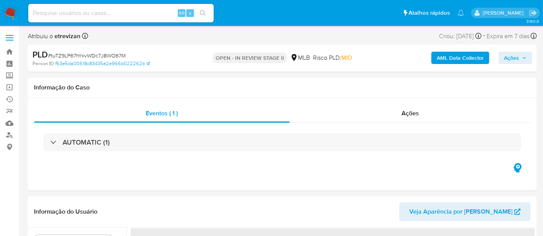
select select "10"
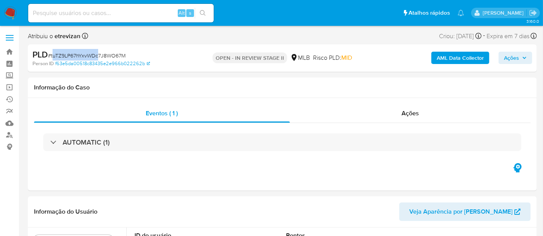
drag, startPoint x: 52, startPoint y: 55, endPoint x: 98, endPoint y: 56, distance: 46.4
click at [98, 56] on span "# tuTZ9LP67hYxvWDc7J8WO67M" at bounding box center [87, 56] width 78 height 8
click at [136, 55] on div "PLD # tuTZ9LP67hYxvWDc7J8WO67M" at bounding box center [114, 55] width 164 height 12
drag, startPoint x: 50, startPoint y: 54, endPoint x: 125, endPoint y: 60, distance: 75.1
click at [125, 60] on div "PLD # tuTZ9LP67hYxvWDc7J8WO67M Person ID f63e5da00518c83435e2e966b022262b" at bounding box center [114, 58] width 164 height 18
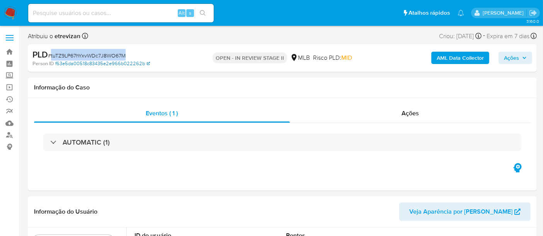
copy span "tuTZ9LP67hYxvWDc7J8WO67M"
drag, startPoint x: 13, startPoint y: 14, endPoint x: 22, endPoint y: 13, distance: 8.6
click at [13, 14] on img at bounding box center [10, 13] width 13 height 13
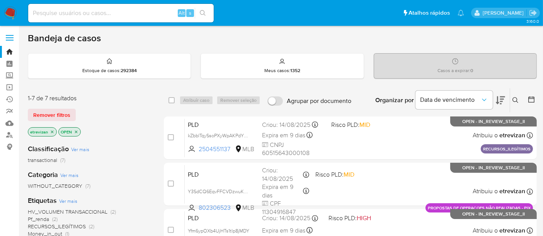
click at [14, 9] on img at bounding box center [10, 13] width 13 height 13
click at [52, 130] on icon "close-filter" at bounding box center [52, 132] width 5 height 5
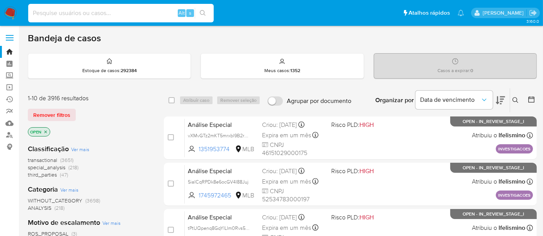
click at [95, 11] on input at bounding box center [120, 13] width 185 height 10
paste input "tuTZ9LP67hYxvWDc7J8WO67M"
type input "tuTZ9LP67hYxvWDc7J8WO67M"
click at [201, 9] on button "search-icon" at bounding box center [203, 13] width 16 height 11
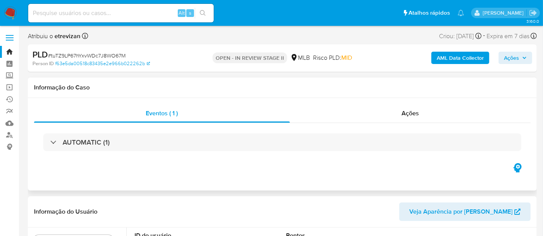
select select "10"
click at [12, 10] on img at bounding box center [10, 13] width 13 height 13
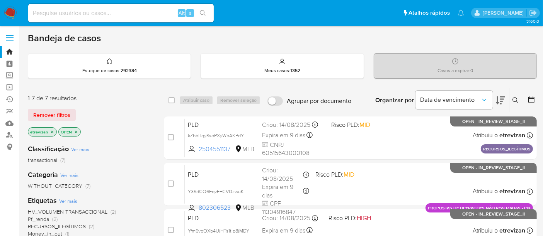
click at [51, 132] on icon "close-filter" at bounding box center [52, 132] width 5 height 5
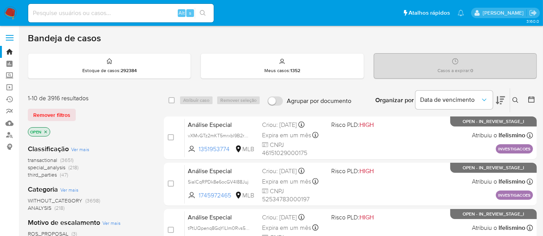
click at [516, 99] on icon at bounding box center [515, 100] width 6 height 6
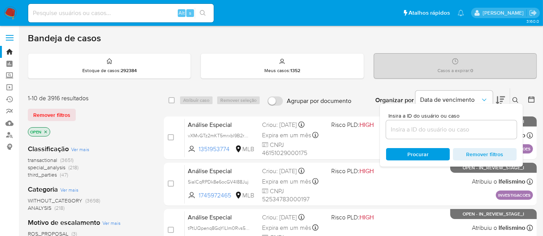
click at [399, 127] on input at bounding box center [451, 130] width 131 height 10
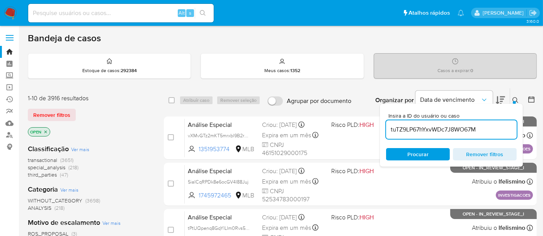
type input "tuTZ9LP67hYxvWDc7J8WO67M"
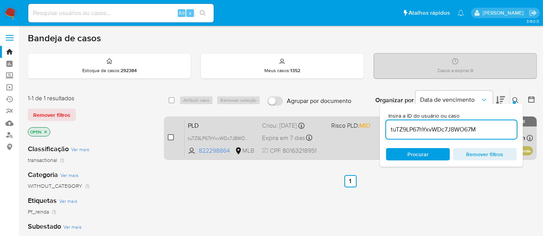
click at [171, 137] on input "checkbox" at bounding box center [171, 137] width 6 height 6
checkbox input "true"
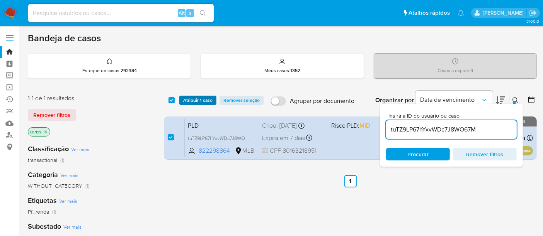
click at [203, 99] on span "Atribuir 1 caso" at bounding box center [197, 101] width 29 height 8
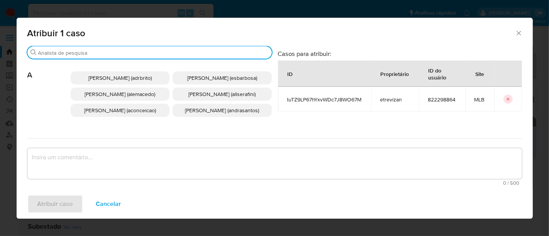
click at [100, 51] on input "Buscar" at bounding box center [153, 52] width 231 height 7
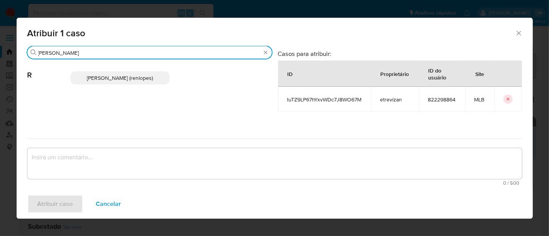
type input "[PERSON_NAME]"
click at [105, 75] on span "[PERSON_NAME] (renlopes)" at bounding box center [120, 78] width 66 height 8
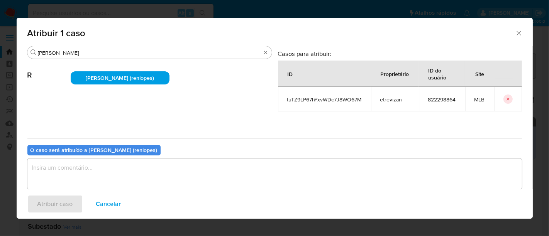
click at [51, 171] on textarea "assign-modal" at bounding box center [274, 174] width 495 height 31
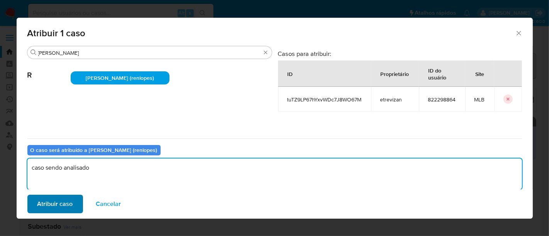
type textarea "caso sendo analisado"
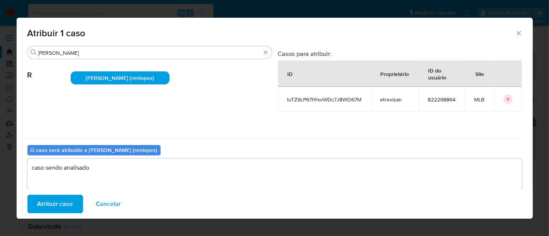
click at [56, 203] on span "Atribuir caso" at bounding box center [55, 204] width 36 height 17
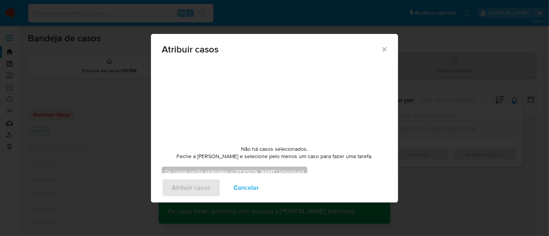
checkbox input "false"
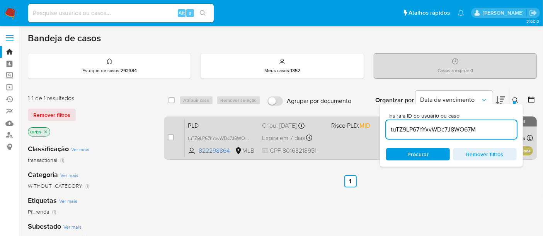
click at [346, 141] on div "PLD tuTZ9LP67hYxvWDc7J8WO67M 822298864 MLB Risco PLD: MID Criou: [DATE] Criou: …" at bounding box center [359, 138] width 348 height 39
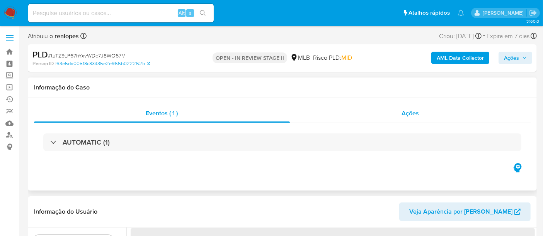
select select "10"
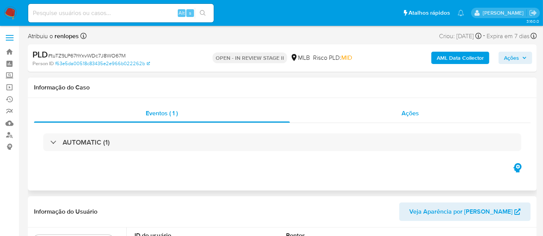
click at [416, 112] on span "Ações" at bounding box center [409, 113] width 17 height 9
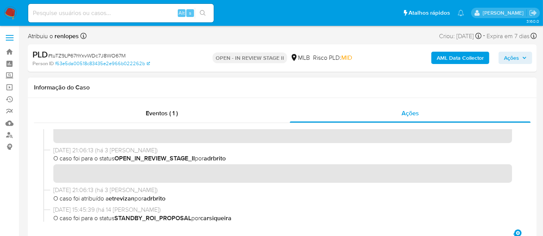
scroll to position [86, 0]
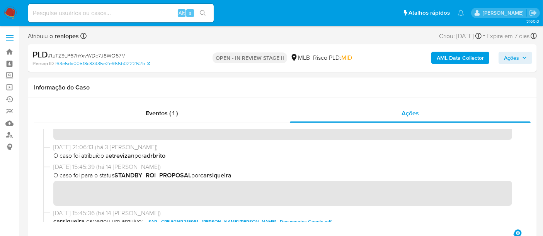
drag, startPoint x: 9, startPoint y: 9, endPoint x: 57, endPoint y: 52, distance: 64.3
click at [10, 9] on img at bounding box center [10, 13] width 13 height 13
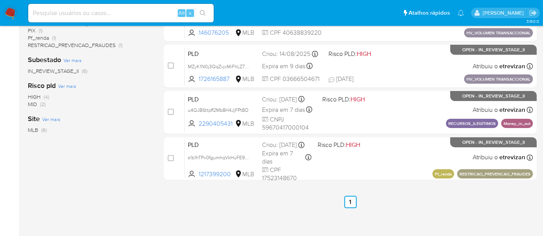
scroll to position [233, 0]
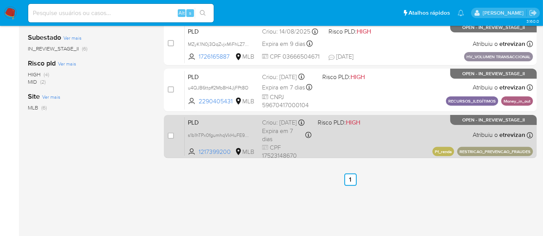
click at [376, 128] on div "PLD s1b1hTPx0fgumhqVkHuFE94n 1217399200 MLB Risco PLD: HIGH Criou: [DATE] Criou…" at bounding box center [359, 136] width 348 height 39
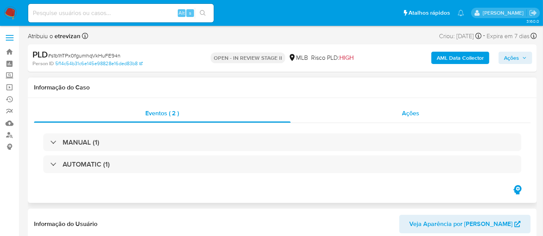
select select "10"
click at [408, 114] on span "Ações" at bounding box center [410, 113] width 17 height 9
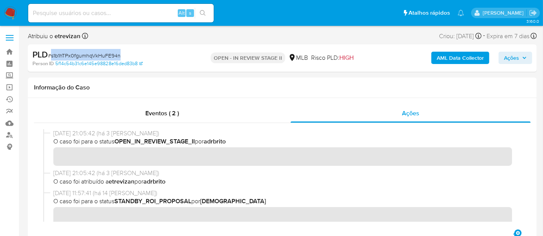
drag, startPoint x: 52, startPoint y: 54, endPoint x: 119, endPoint y: 56, distance: 66.8
click at [119, 56] on span "# s1b1hTPx0fgumhqVkHuFE94n" at bounding box center [84, 56] width 73 height 8
copy span "s1b1hTPx0fgumhqVkHuFE94n"
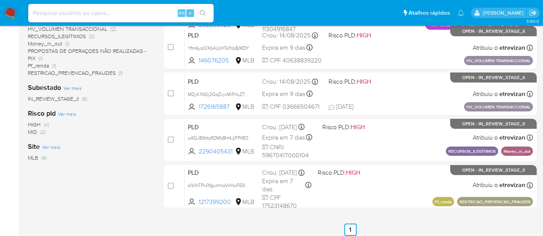
scroll to position [233, 0]
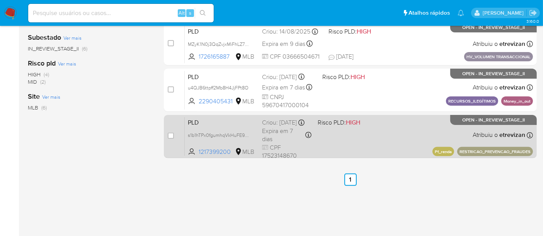
click at [399, 141] on div "PLD s1b1hTPx0fgumhqVkHuFE94n 1217399200 MLB Risco PLD: HIGH Criou: [DATE] Criou…" at bounding box center [359, 136] width 348 height 39
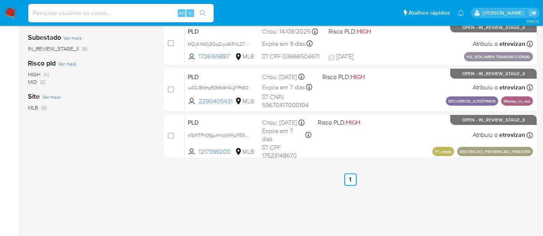
click at [11, 12] on img at bounding box center [10, 13] width 13 height 13
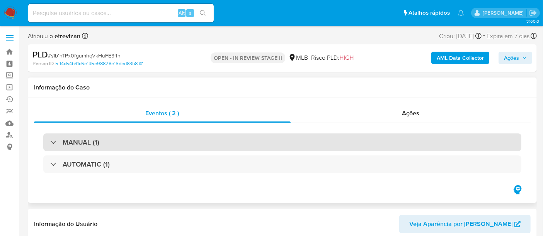
select select "10"
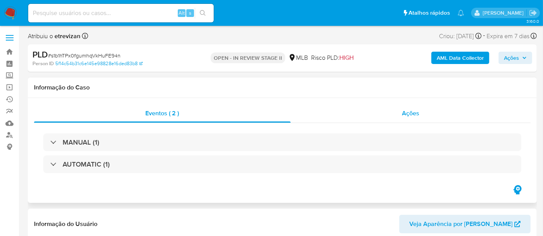
drag, startPoint x: 414, startPoint y: 112, endPoint x: 379, endPoint y: 119, distance: 35.4
click at [413, 112] on span "Ações" at bounding box center [410, 113] width 17 height 9
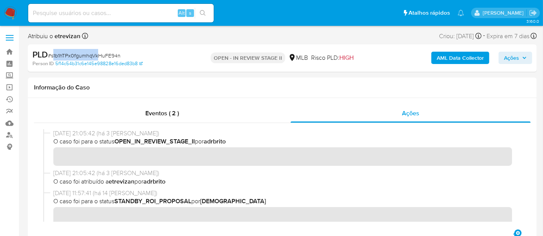
drag, startPoint x: 53, startPoint y: 53, endPoint x: 97, endPoint y: 53, distance: 44.4
click at [97, 53] on span "# s1b1hTPx0fgumhqVkHuFE94n" at bounding box center [84, 56] width 73 height 8
click at [107, 48] on div "PLD # s1b1hTPx0fgumhqVkHuFE94n Person ID 5f14c54b31c6e145e98828e16ded83b8 OPEN …" at bounding box center [282, 57] width 509 height 27
drag, startPoint x: 52, startPoint y: 55, endPoint x: 119, endPoint y: 58, distance: 66.5
click at [119, 58] on span "# s1b1hTPx0fgumhqVkHuFE94n" at bounding box center [84, 56] width 73 height 8
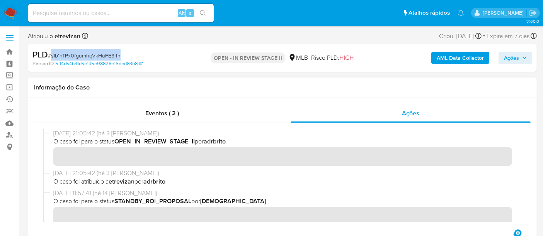
copy span "s1b1hTPx0fgumhqVkHuFE94n"
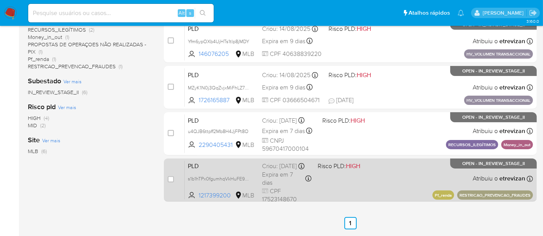
scroll to position [147, 0]
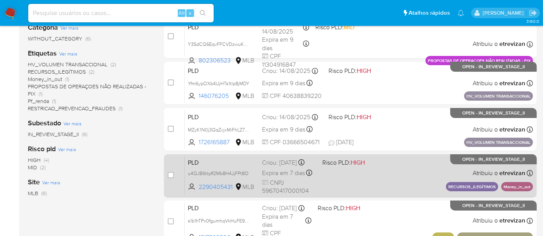
click at [397, 174] on div "PLD u4QJB6ttpff2Mb8H4JjFPt8O 2290405431 MLB Risco PLD: HIGH Criou: [DATE] Criou…" at bounding box center [359, 175] width 348 height 39
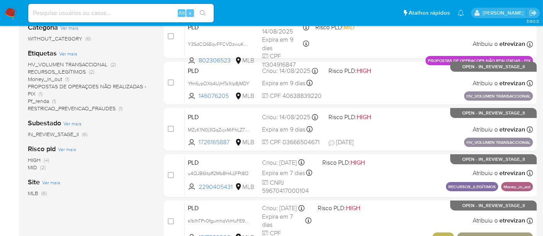
click at [125, 12] on input at bounding box center [120, 13] width 185 height 10
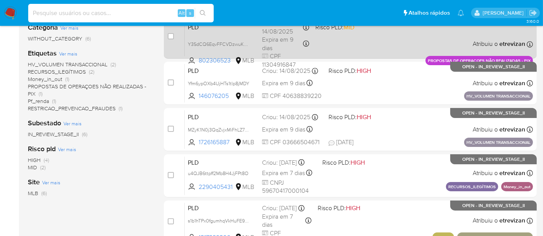
paste input "u4QJB6ttpff2Mb8H4JjFPt8O"
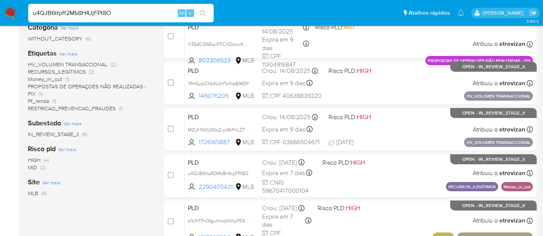
type input "u4QJB6ttpff2Mb8H4JjFPt8O"
click at [200, 12] on icon "search-icon" at bounding box center [203, 13] width 6 height 6
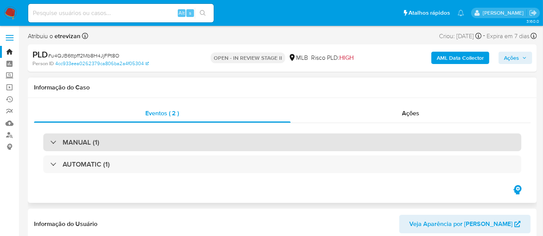
select select "10"
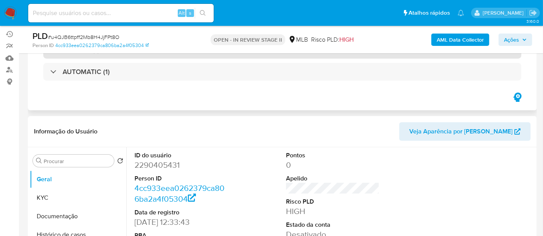
scroll to position [86, 0]
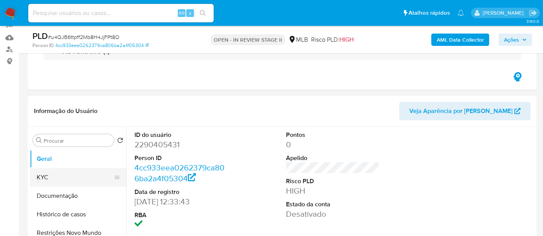
drag, startPoint x: 48, startPoint y: 175, endPoint x: 57, endPoint y: 176, distance: 8.9
click at [48, 175] on button "KYC" at bounding box center [75, 177] width 90 height 19
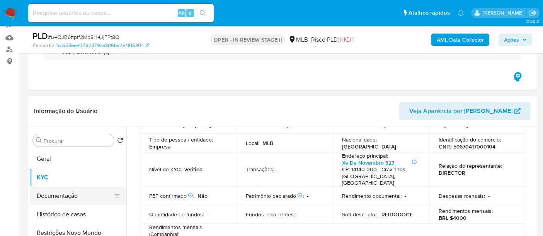
click at [69, 195] on button "Documentação" at bounding box center [75, 196] width 90 height 19
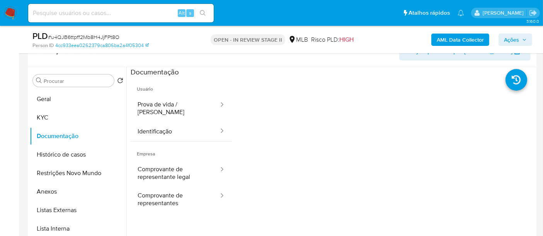
scroll to position [149, 0]
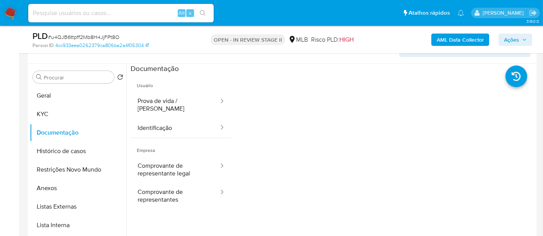
drag, startPoint x: 165, startPoint y: 101, endPoint x: 229, endPoint y: 122, distance: 67.0
click at [166, 101] on button "Prova de vida / [PERSON_NAME]" at bounding box center [175, 105] width 89 height 26
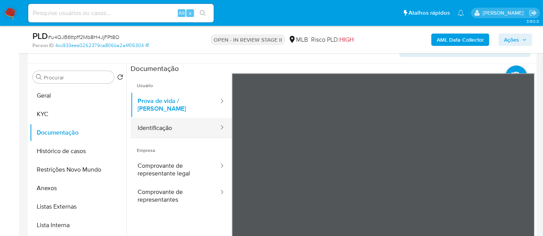
click at [155, 122] on button "Identificação" at bounding box center [175, 128] width 89 height 20
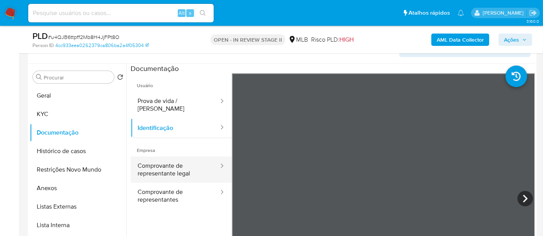
click at [170, 160] on button "Comprovante de representante legal" at bounding box center [175, 170] width 89 height 26
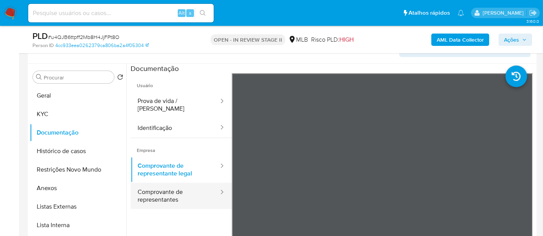
click at [168, 187] on button "Comprovante de representantes" at bounding box center [175, 196] width 89 height 26
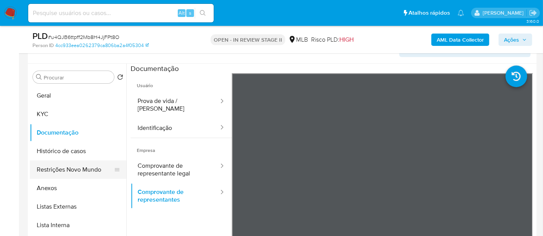
click at [59, 171] on button "Restrições Novo Mundo" at bounding box center [75, 170] width 90 height 19
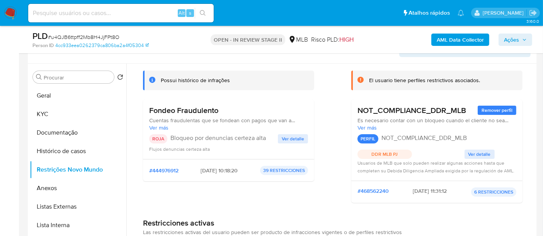
scroll to position [43, 0]
click at [473, 153] on span "Ver detalle" at bounding box center [479, 155] width 22 height 8
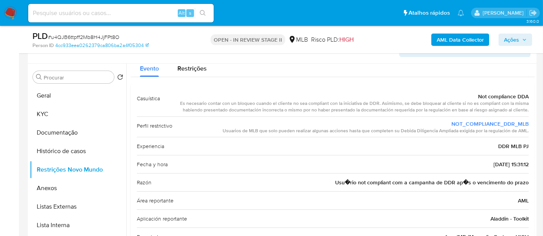
scroll to position [0, 0]
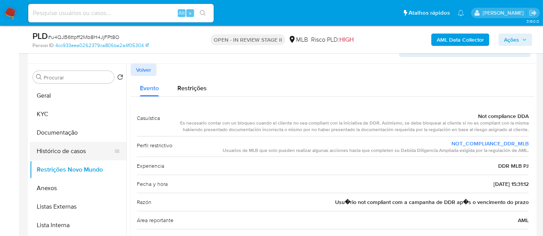
click at [59, 149] on button "Histórico de casos" at bounding box center [75, 151] width 90 height 19
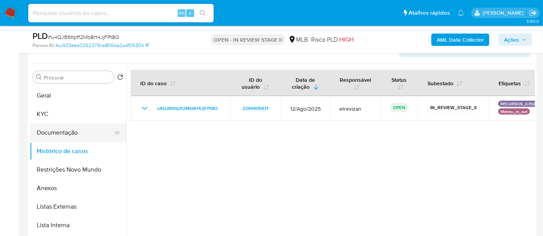
click at [65, 137] on button "Documentação" at bounding box center [75, 133] width 90 height 19
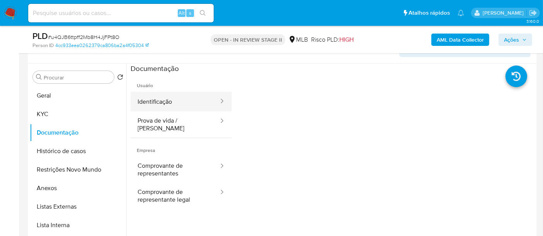
click at [176, 101] on button "Identificação" at bounding box center [175, 102] width 89 height 20
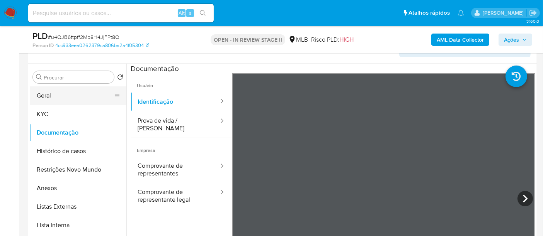
click at [48, 90] on button "Geral" at bounding box center [75, 95] width 90 height 19
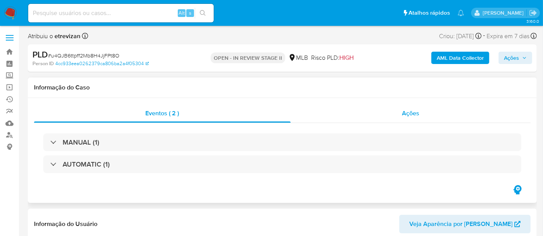
select select "10"
click at [421, 114] on div "Ações" at bounding box center [410, 113] width 240 height 19
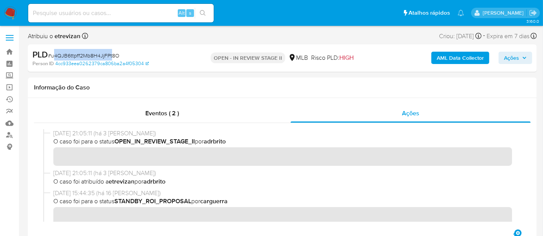
drag, startPoint x: 53, startPoint y: 55, endPoint x: 111, endPoint y: 55, distance: 58.7
click at [111, 55] on span "# u4QJB6ttpff2Mb8H4JjFPt8O" at bounding box center [83, 56] width 71 height 8
drag, startPoint x: 116, startPoint y: 56, endPoint x: 52, endPoint y: 60, distance: 64.6
click at [52, 60] on div "PLD # u4QJB6ttpff2Mb8H4JjFPt8O Person ID 4cc933eea0262379ca806ba2a4f05304" at bounding box center [114, 58] width 164 height 18
copy span "u4QJB6ttpff2Mb8H4JjFPt8O"
